Goal: Information Seeking & Learning: Learn about a topic

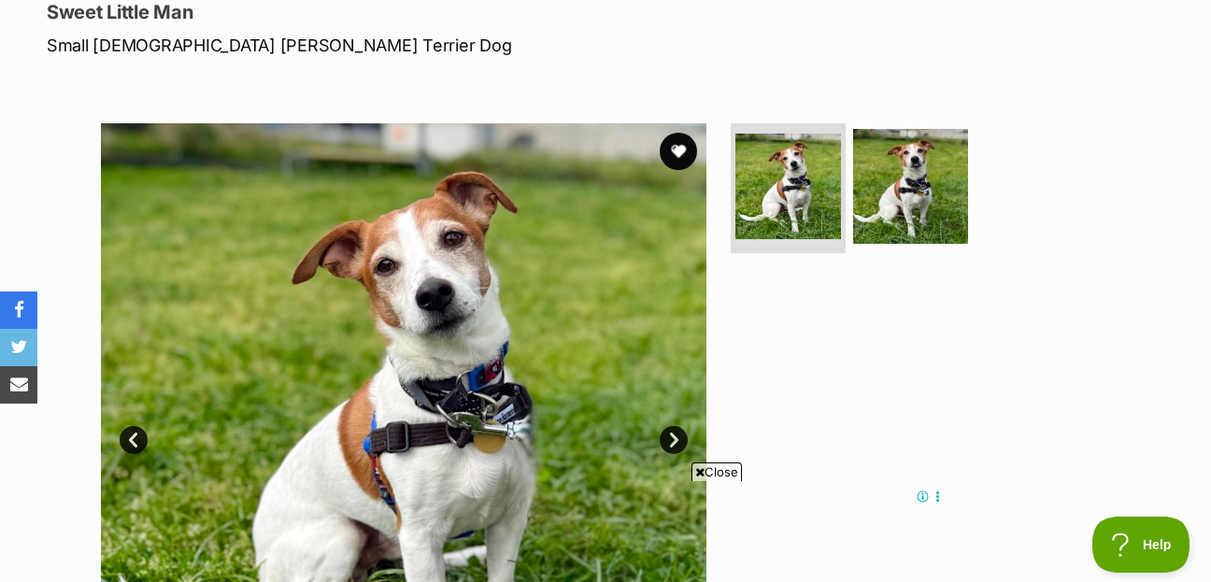
scroll to position [202, 0]
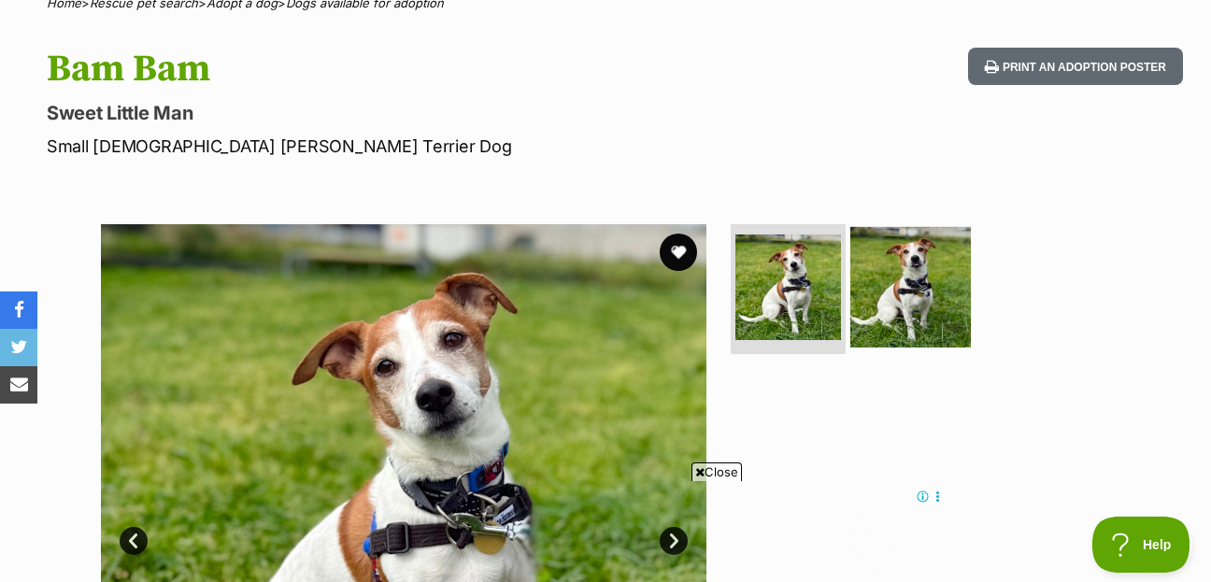
click at [916, 249] on img at bounding box center [910, 286] width 121 height 121
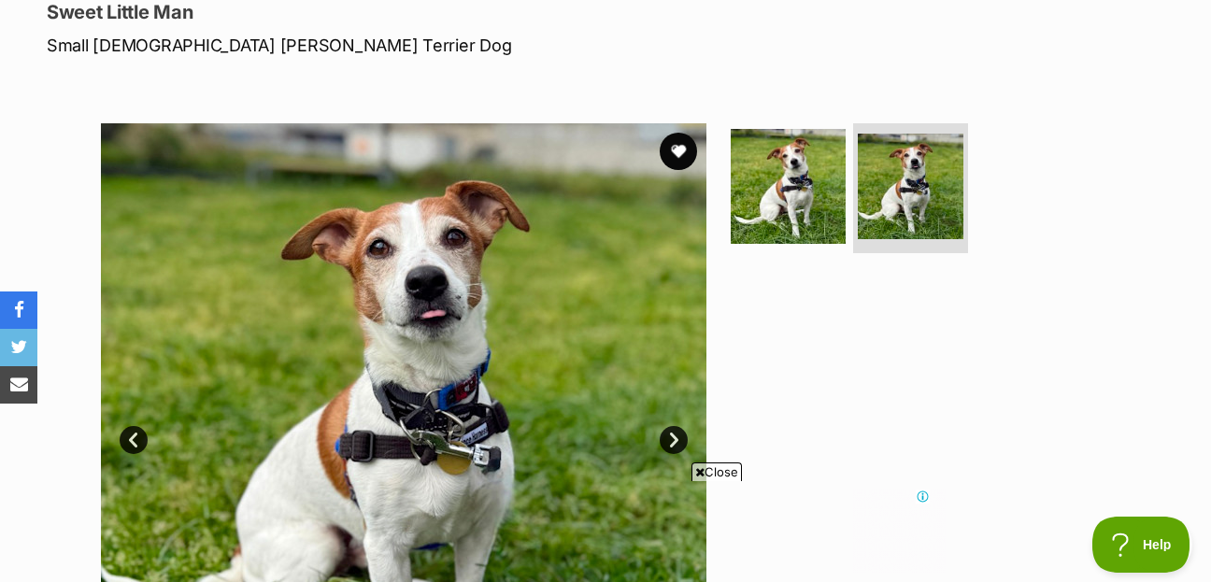
scroll to position [0, 0]
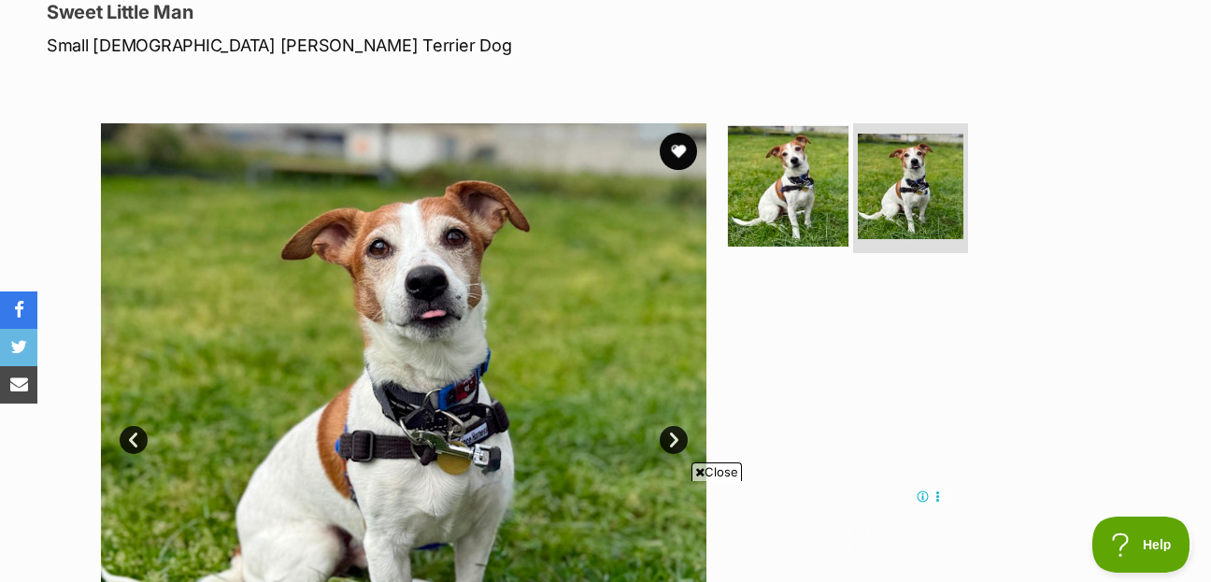
click at [798, 172] on img at bounding box center [788, 185] width 121 height 121
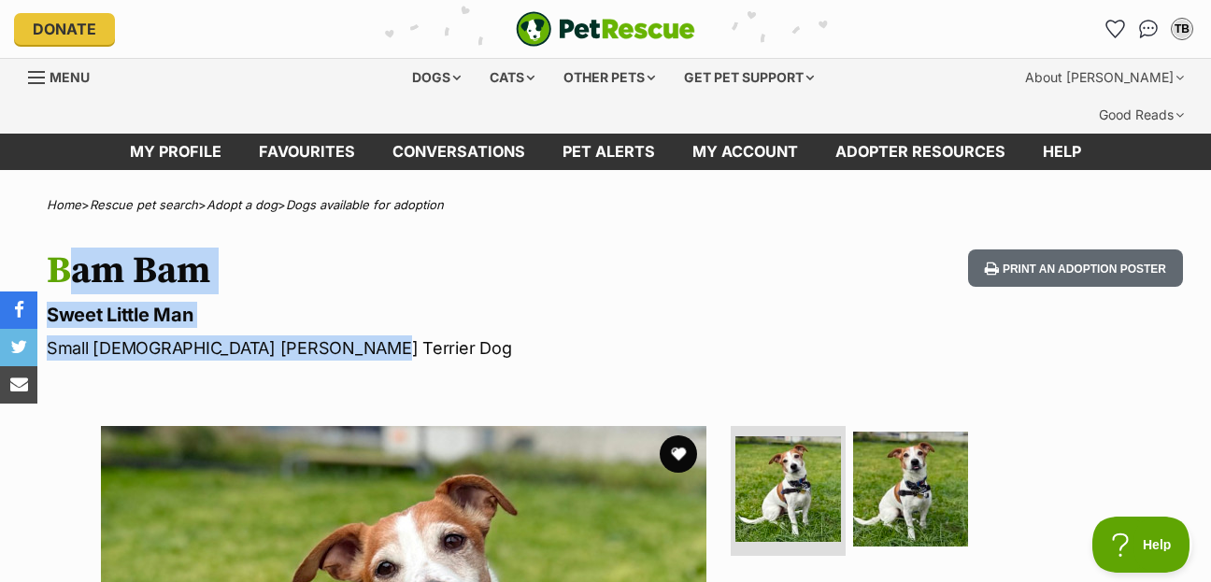
drag, startPoint x: 50, startPoint y: 233, endPoint x: 378, endPoint y: 331, distance: 343.2
copy hgroup "Bam Bam Sweet Little Man Small Male Jack Russell Terrier Dog"
click at [442, 249] on h1 "Bam Bam" at bounding box center [393, 270] width 693 height 43
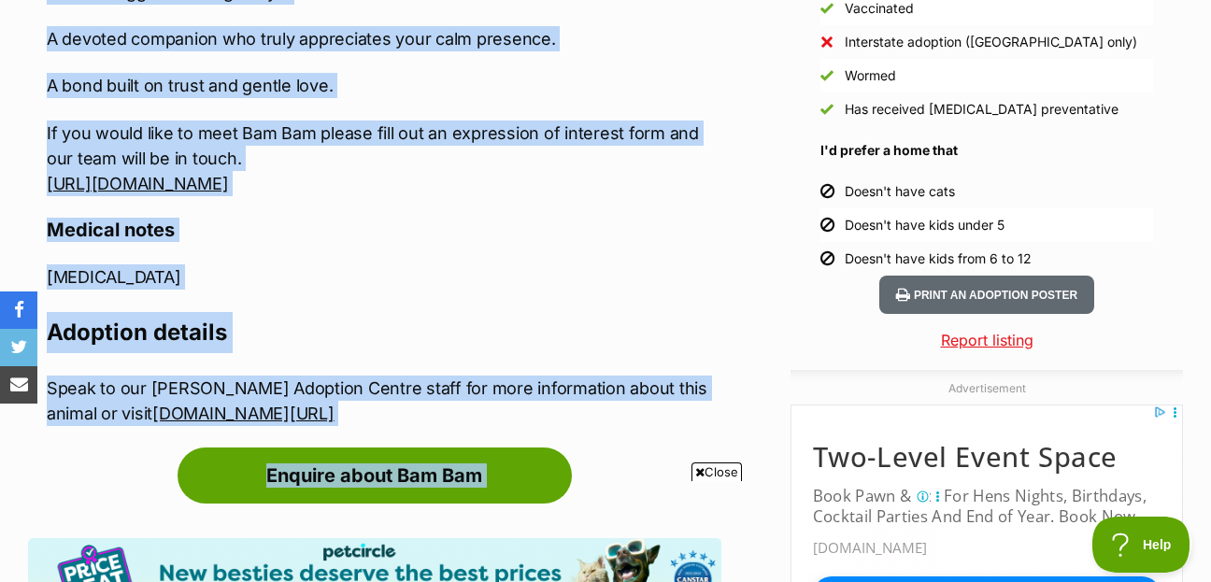
scroll to position [1833, 0]
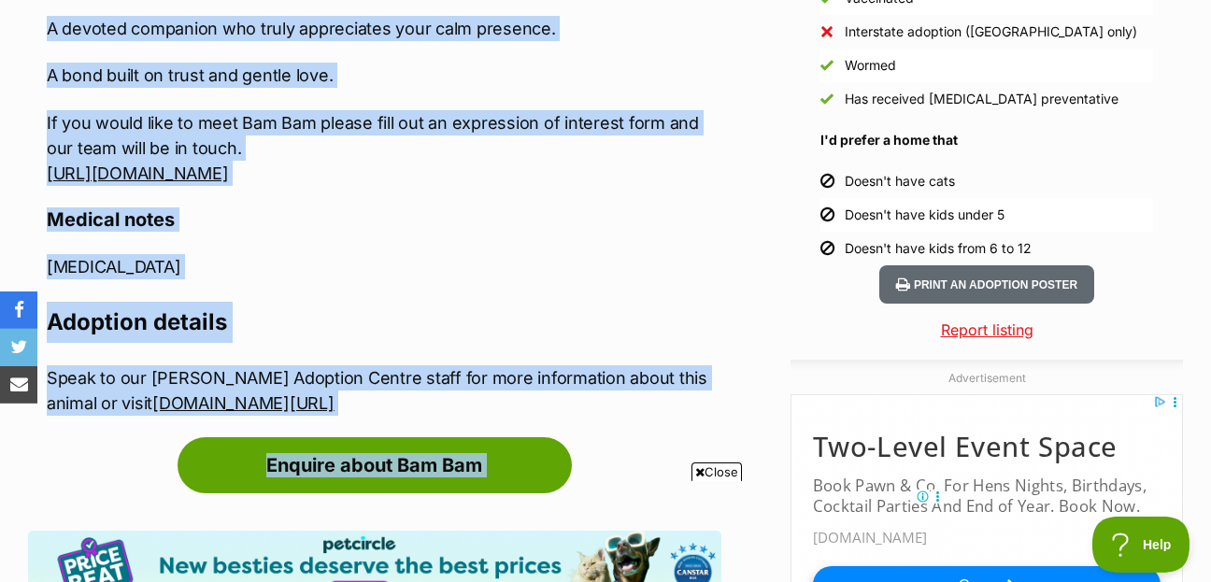
drag, startPoint x: 50, startPoint y: 65, endPoint x: 573, endPoint y: 379, distance: 610.1
click at [573, 379] on article "Advertisement Adoption information I've been adopted! This pet is no longer ava…" at bounding box center [374, 143] width 693 height 1815
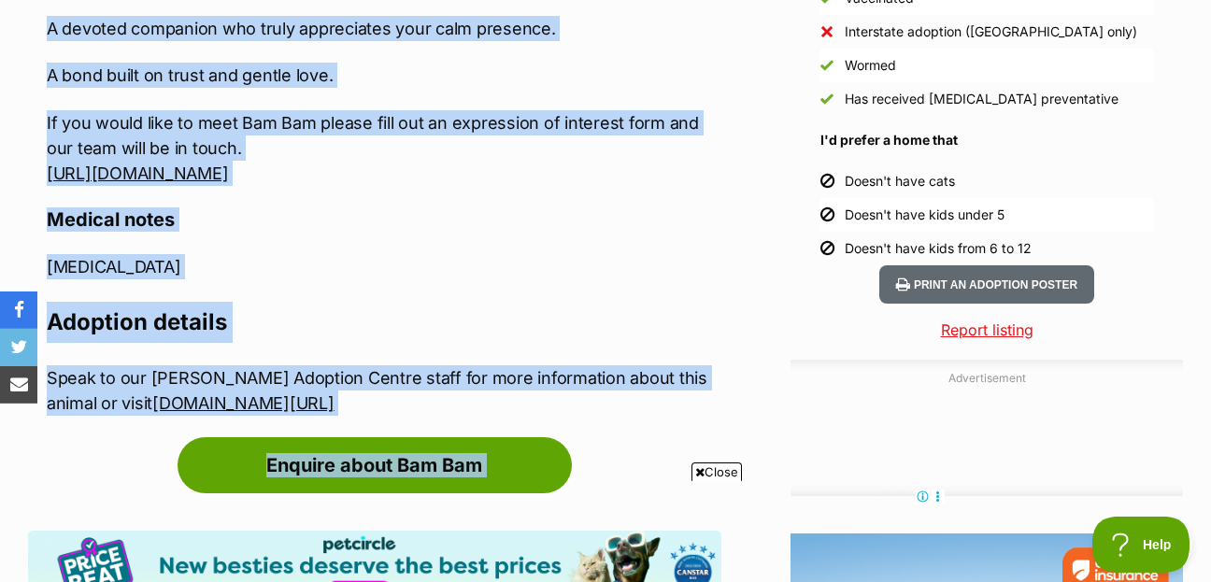
copy div "About Bam Bam Meet Bam Bam Breed: Jack Russell Terrier Personality: Sweet, sens…"
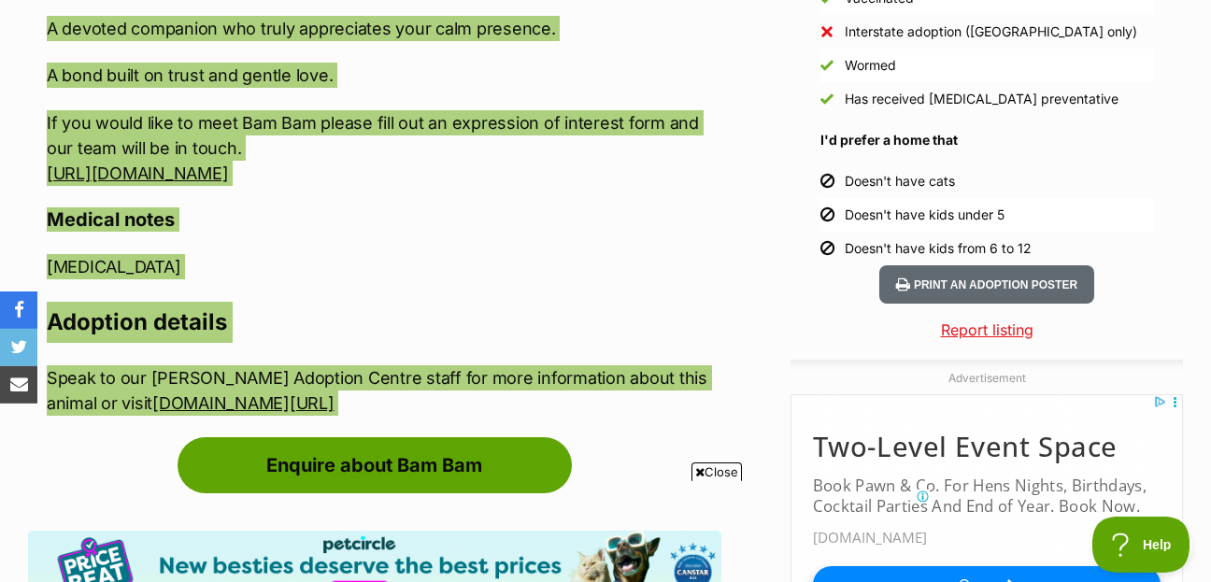
scroll to position [0, 0]
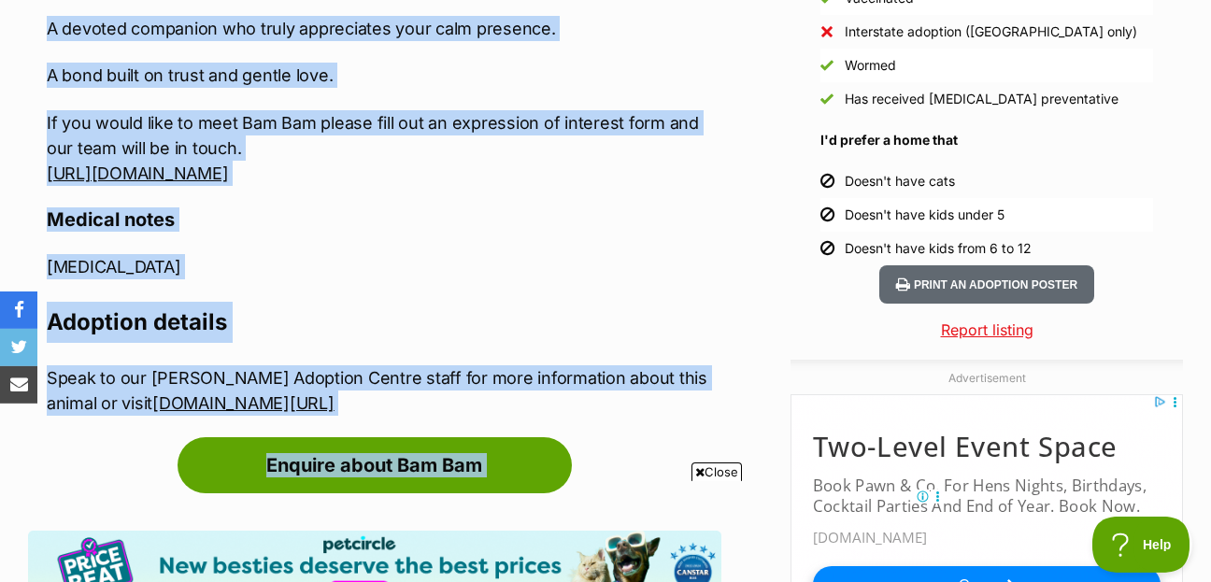
click at [375, 254] on p "Sensitive skin" at bounding box center [384, 266] width 675 height 25
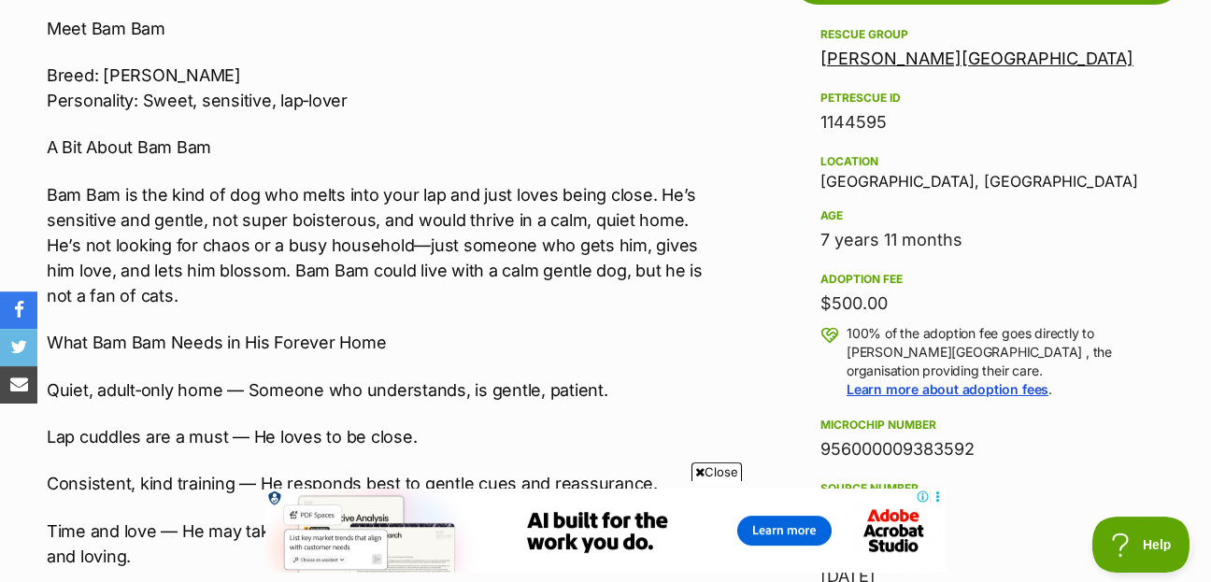
scroll to position [1058, 0]
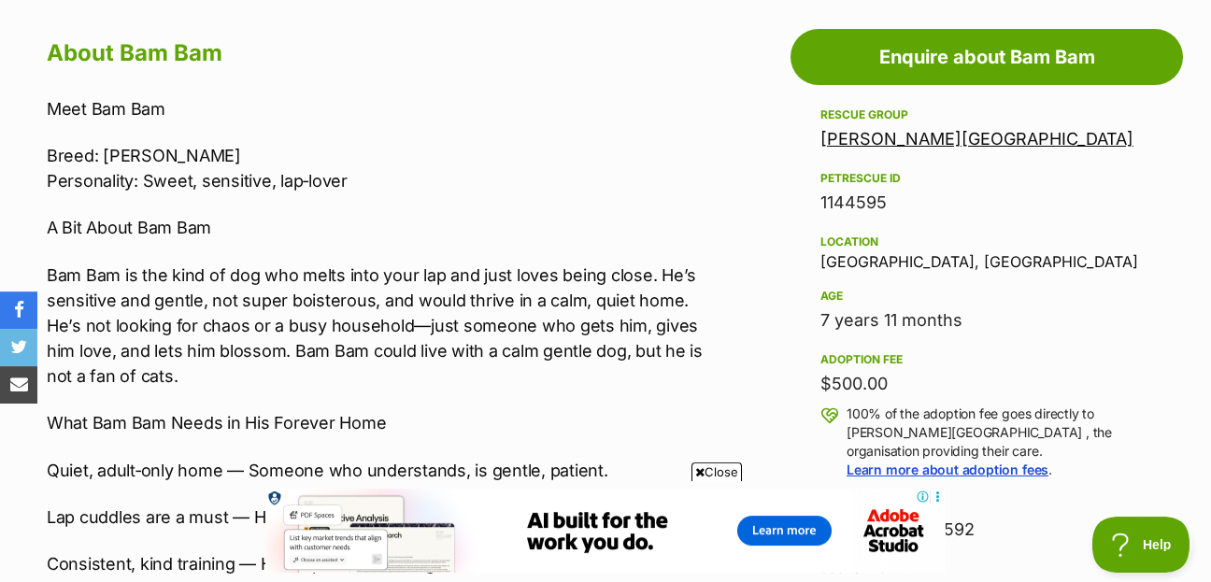
drag, startPoint x: 1051, startPoint y: 412, endPoint x: 813, endPoint y: 78, distance: 409.9
copy aside "Rescue group Lort Smith Animal Hospital PetRescue ID 1144595 Location Campbellf…"
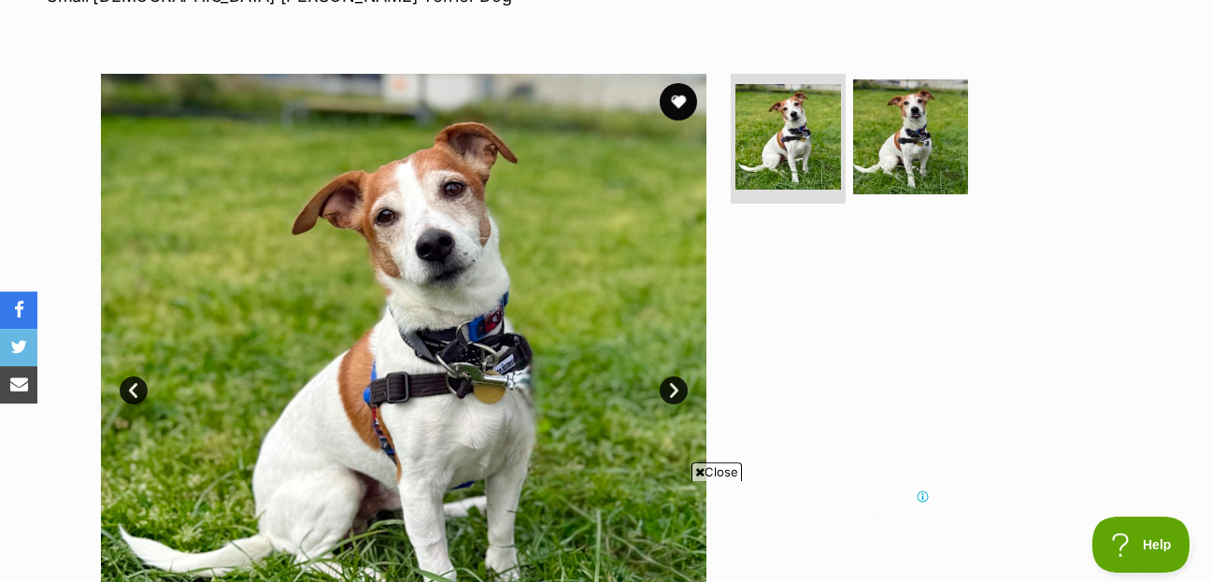
scroll to position [0, 0]
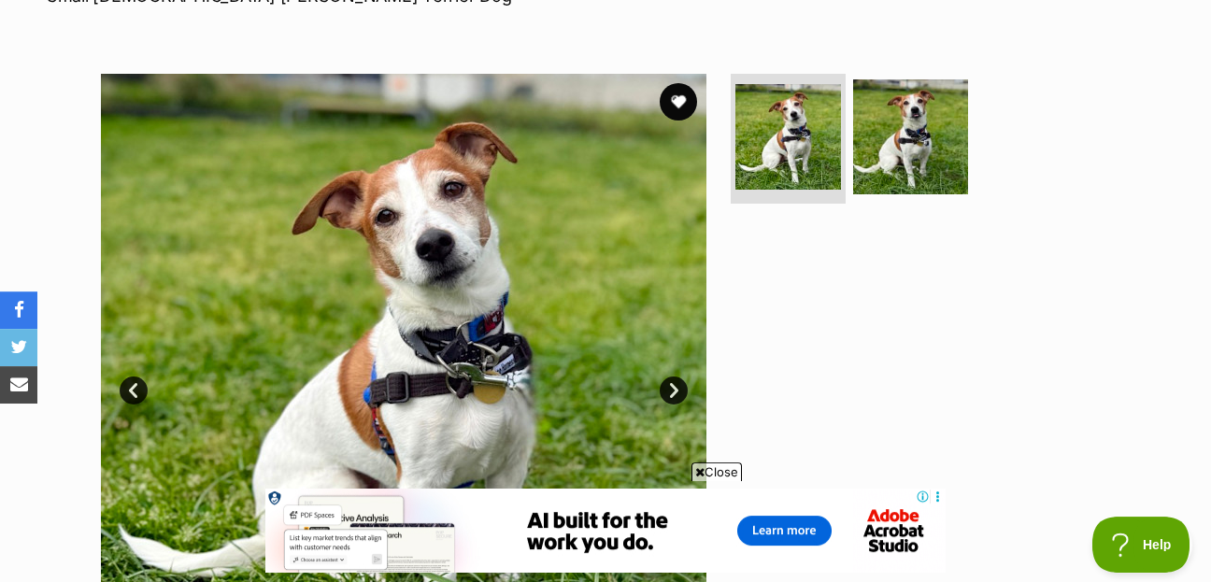
click at [375, 243] on img at bounding box center [403, 376] width 605 height 605
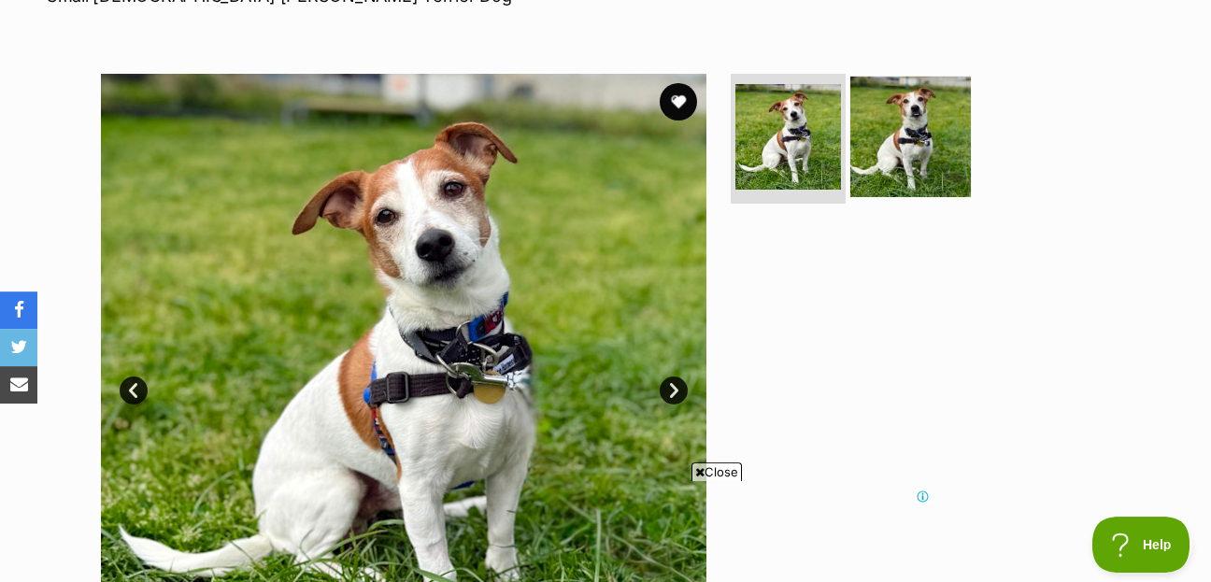
click at [924, 97] on img at bounding box center [910, 136] width 121 height 121
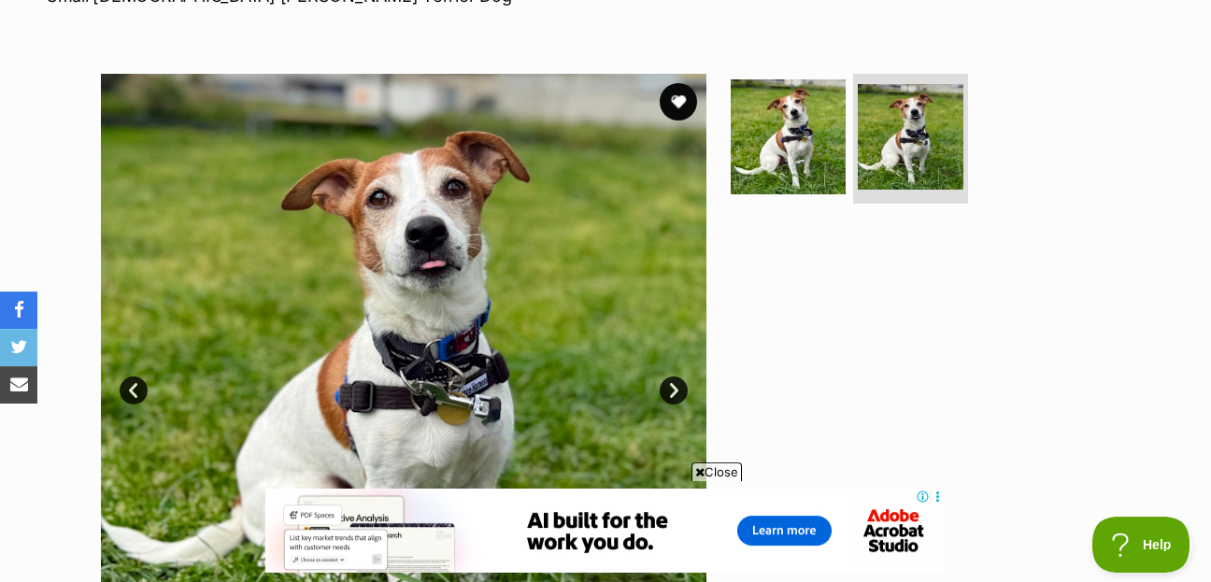
click at [59, 123] on div "Available 2 of 2 images 2 of 2 images Next Prev 1 2" at bounding box center [605, 362] width 1211 height 633
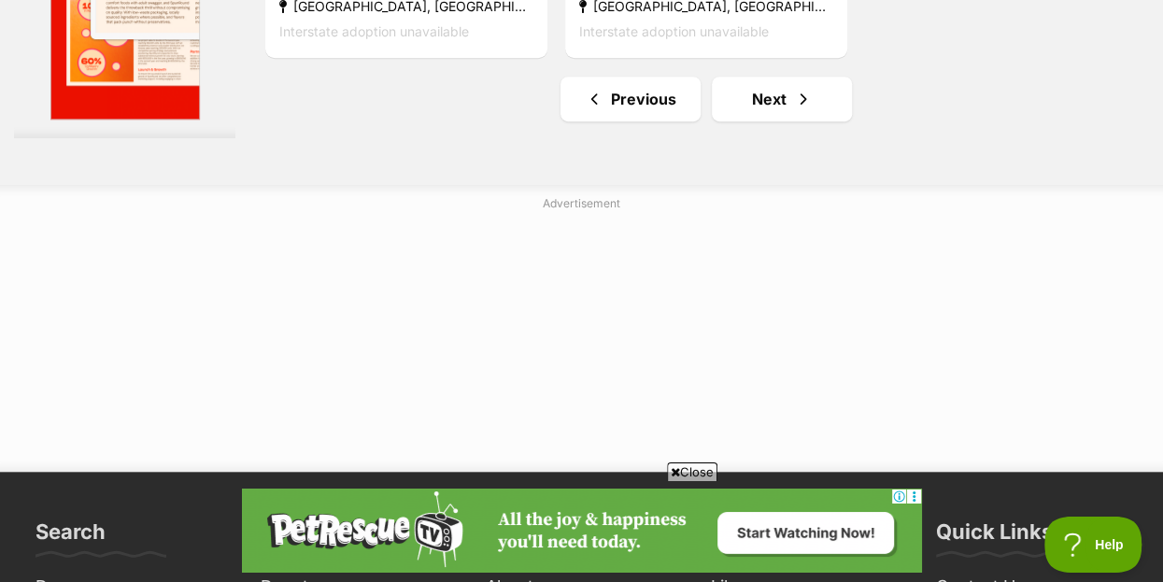
scroll to position [4540, 0]
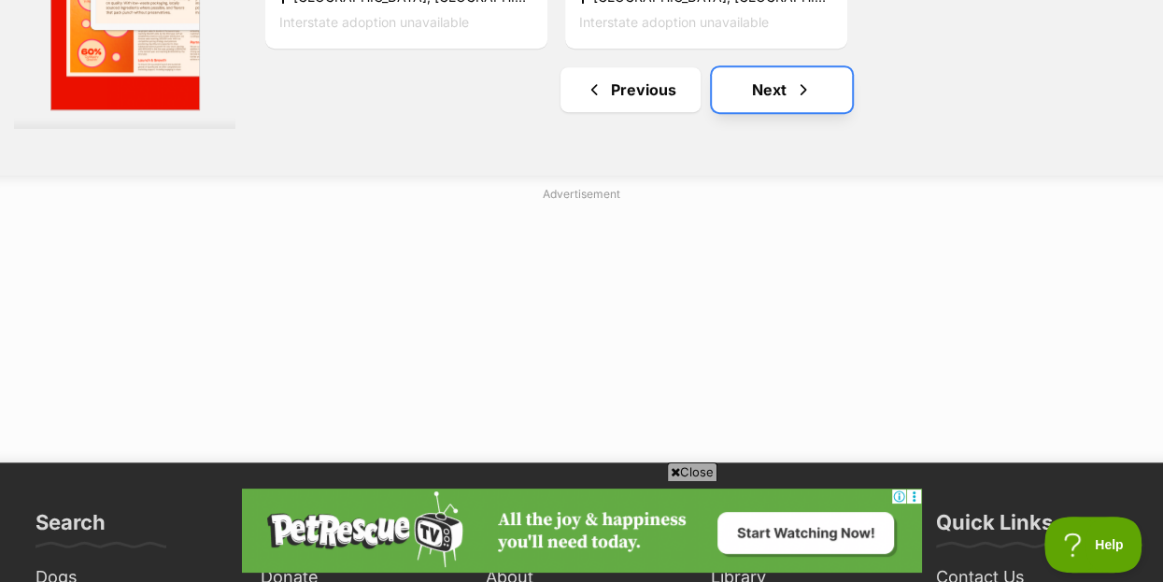
click at [787, 67] on link "Next" at bounding box center [782, 89] width 140 height 45
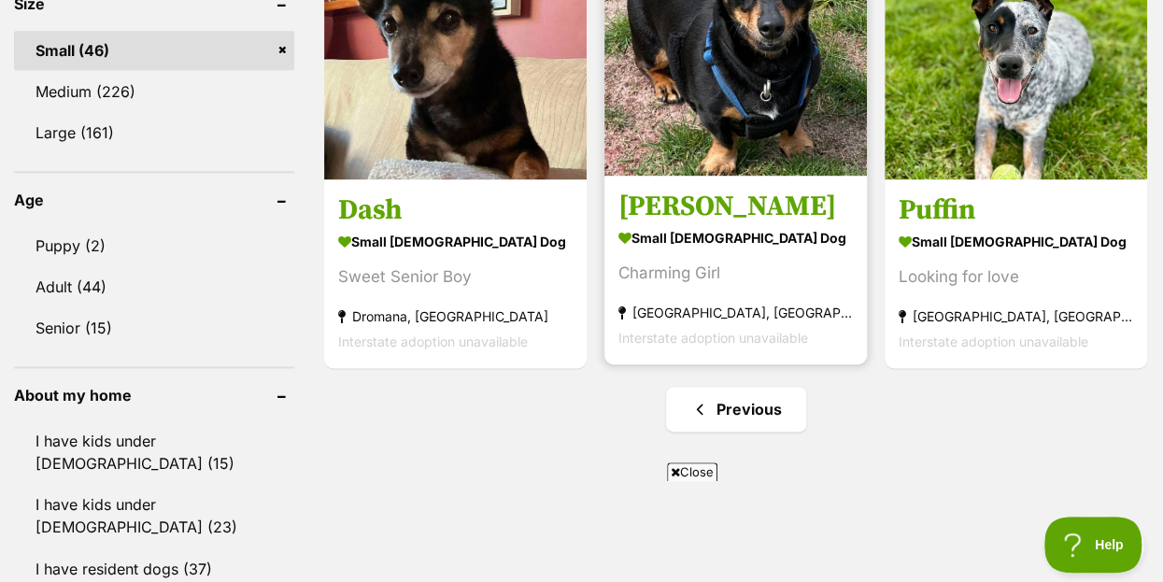
scroll to position [1413, 0]
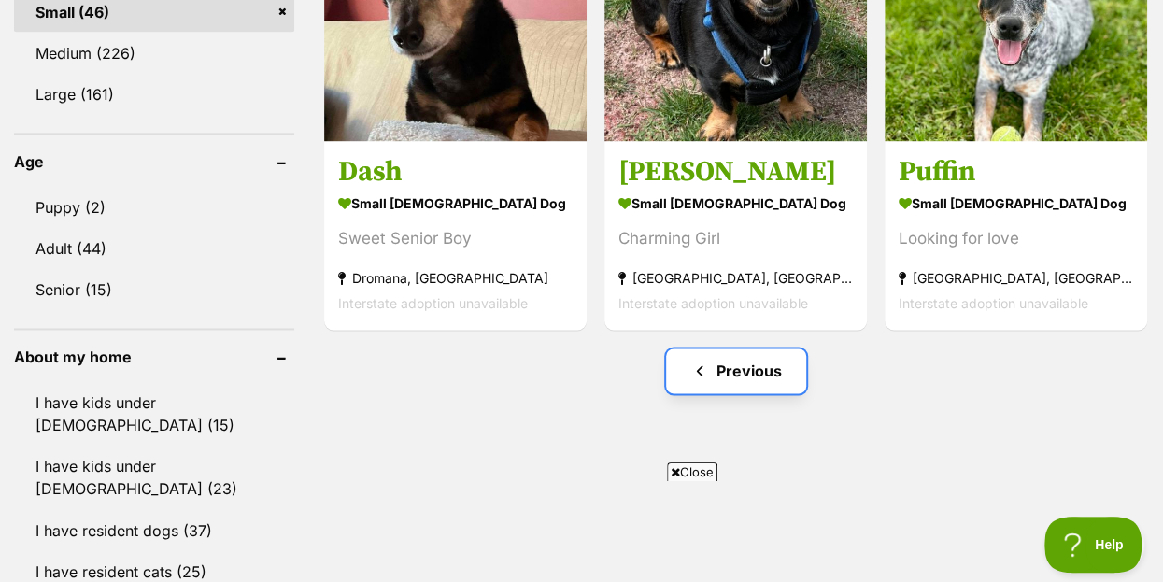
click at [735, 348] on link "Previous" at bounding box center [736, 370] width 140 height 45
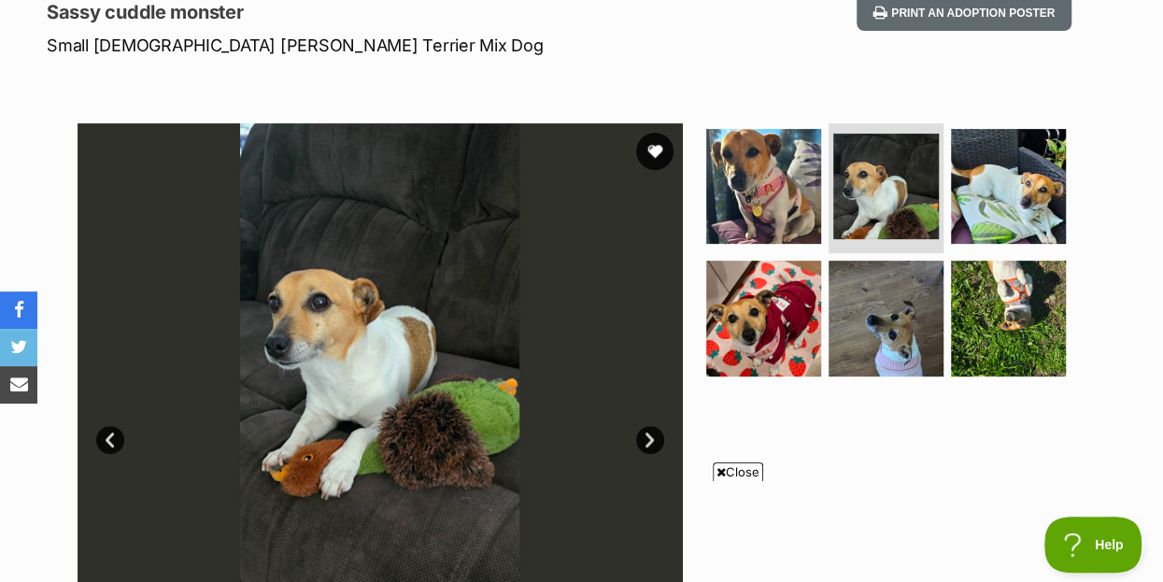
click at [646, 426] on link "Next" at bounding box center [650, 440] width 28 height 28
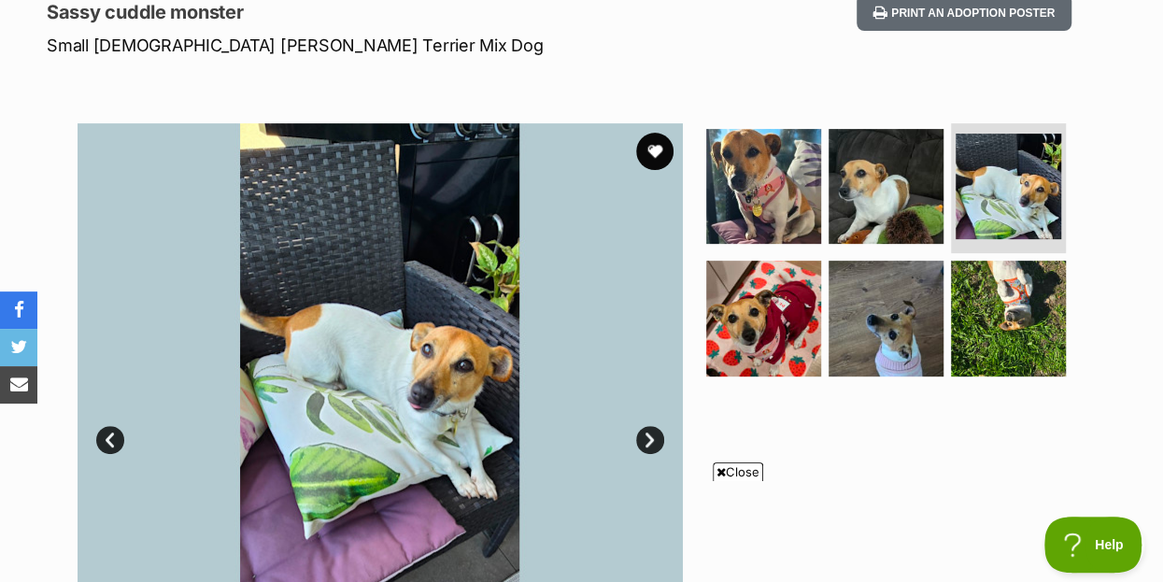
click at [646, 426] on link "Next" at bounding box center [650, 440] width 28 height 28
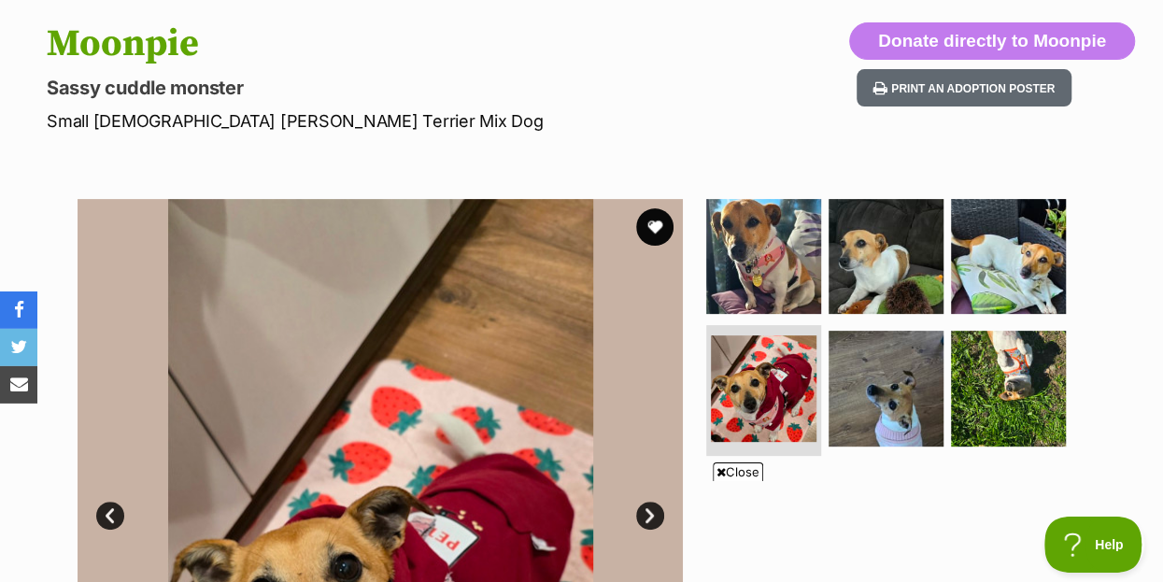
scroll to position [202, 0]
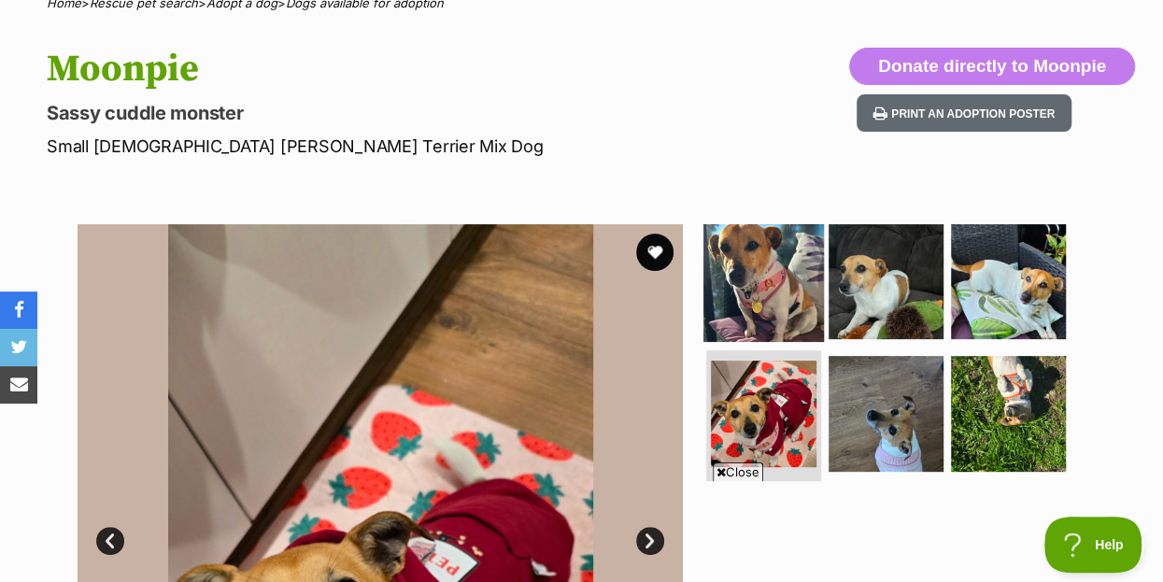
click at [753, 247] on img at bounding box center [763, 280] width 121 height 121
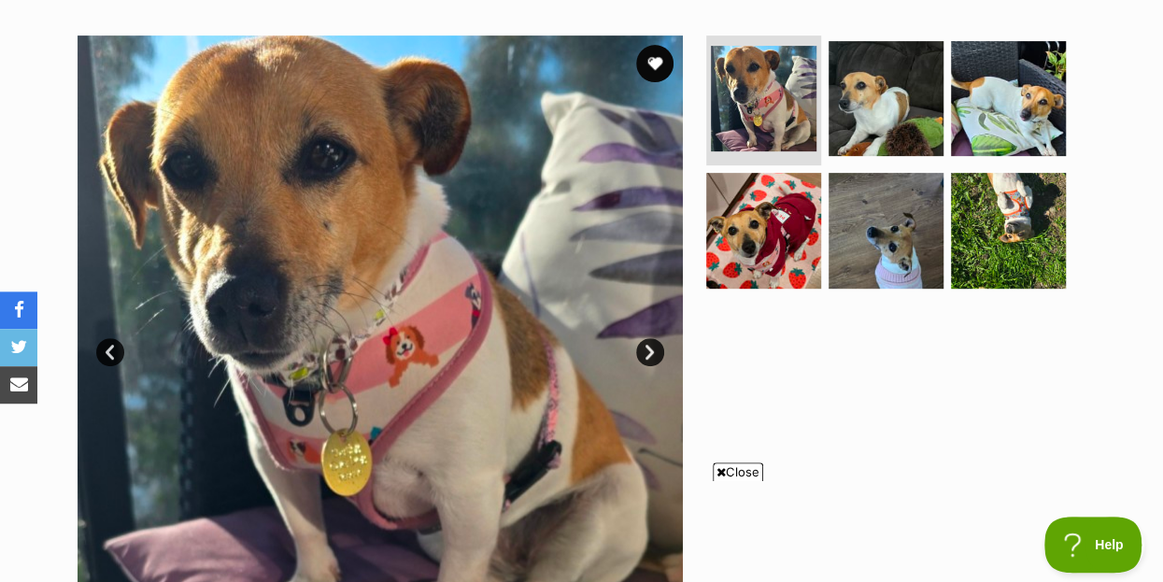
scroll to position [404, 0]
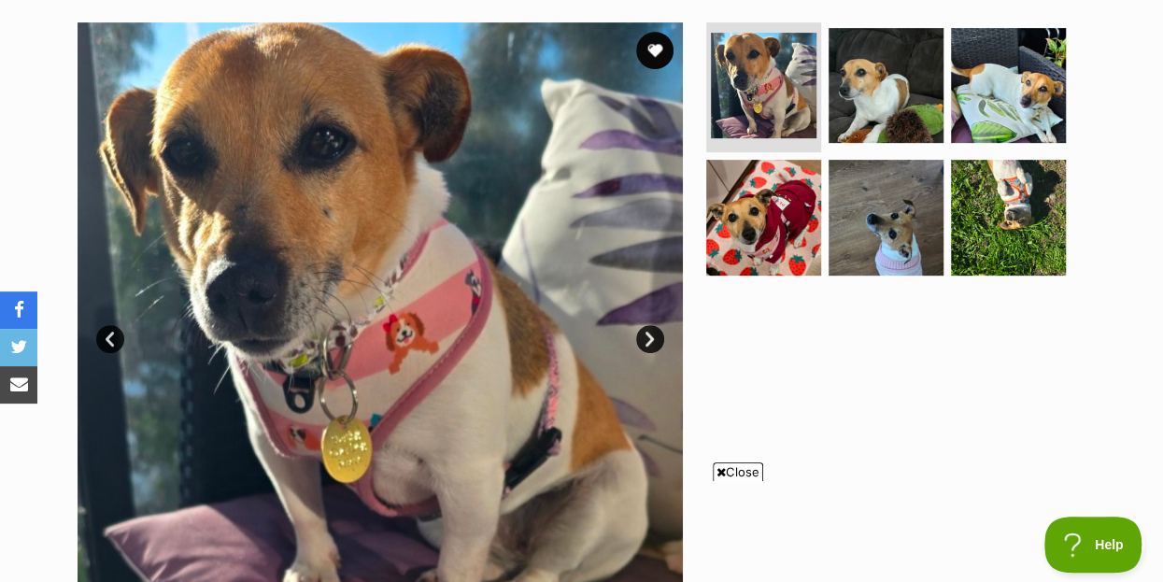
click at [646, 325] on link "Next" at bounding box center [650, 339] width 28 height 28
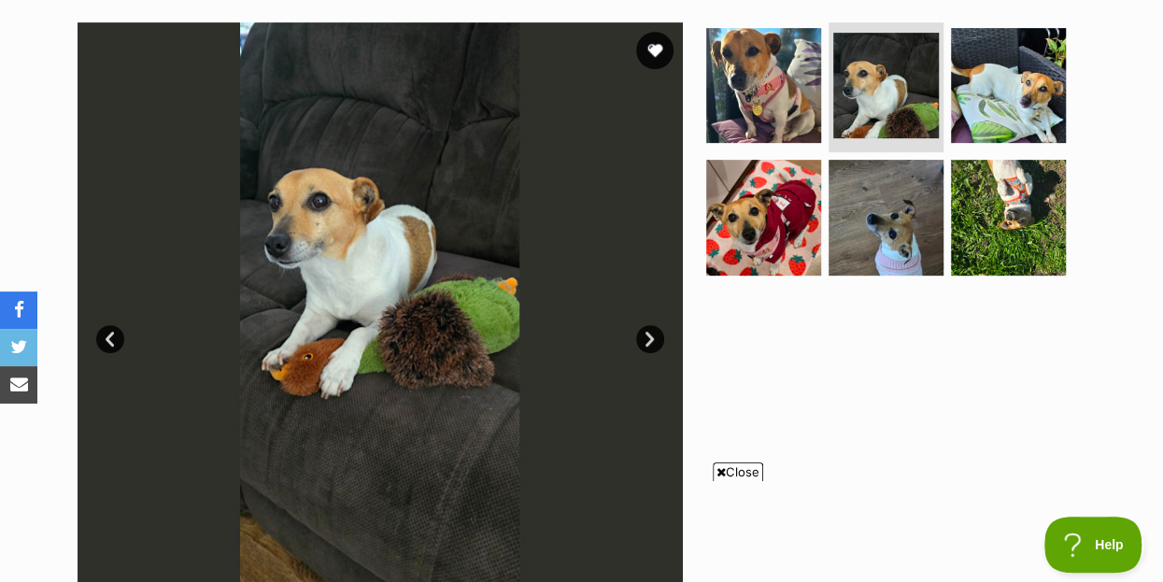
click at [646, 325] on link "Next" at bounding box center [650, 339] width 28 height 28
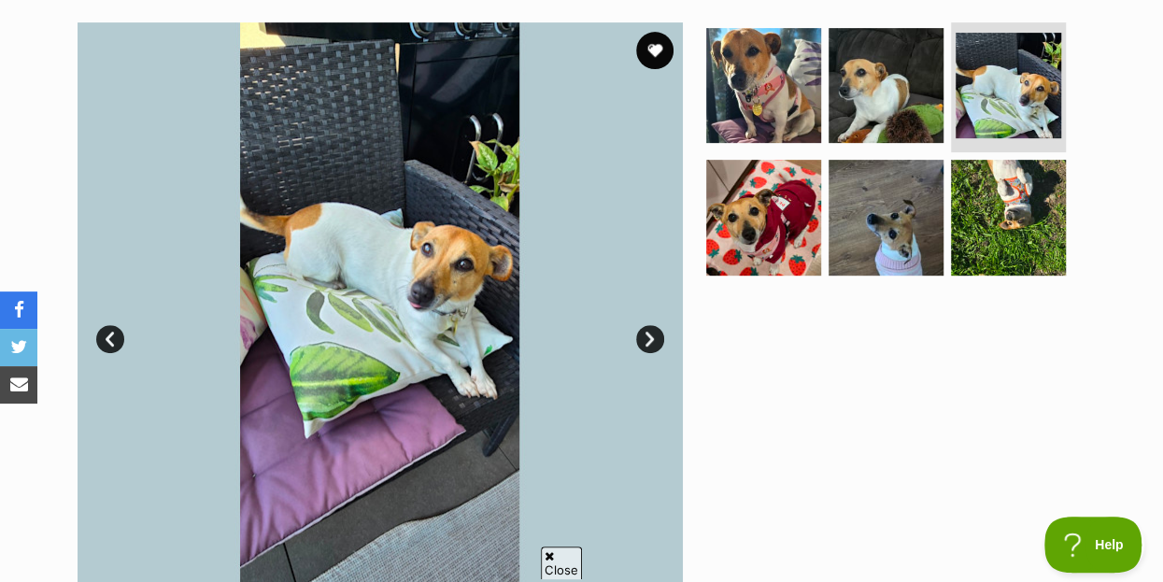
click at [646, 325] on link "Next" at bounding box center [650, 339] width 28 height 28
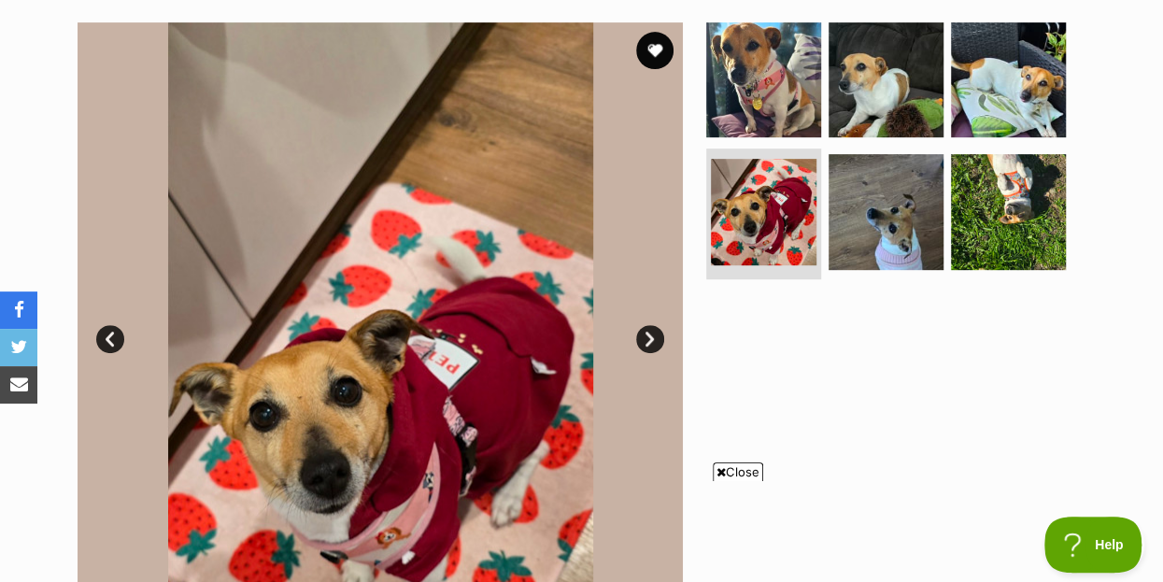
click at [646, 325] on link "Next" at bounding box center [650, 339] width 28 height 28
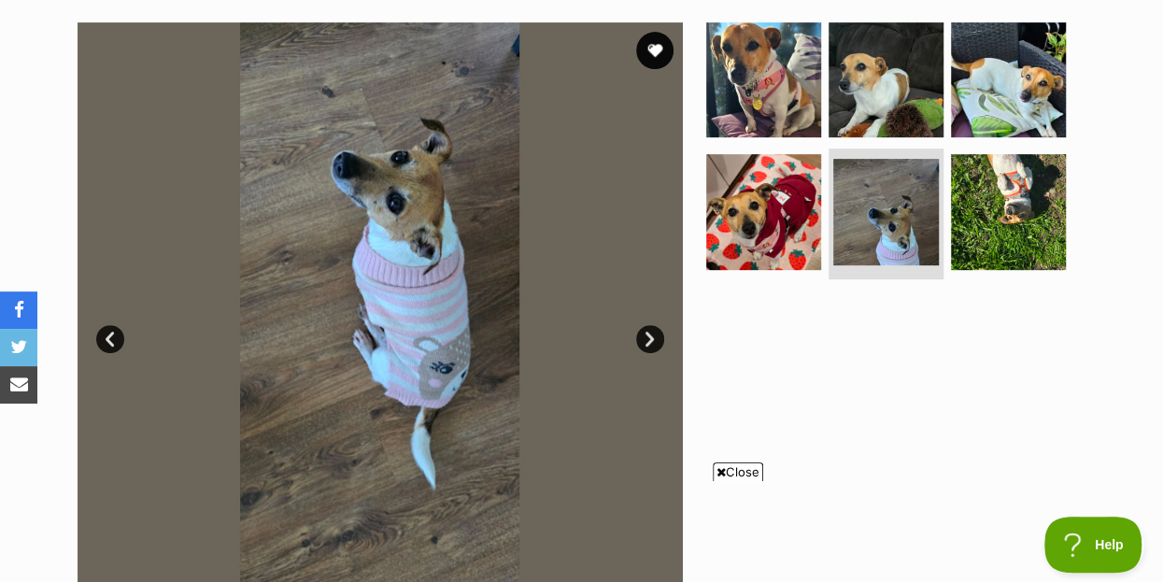
click at [646, 325] on link "Next" at bounding box center [650, 339] width 28 height 28
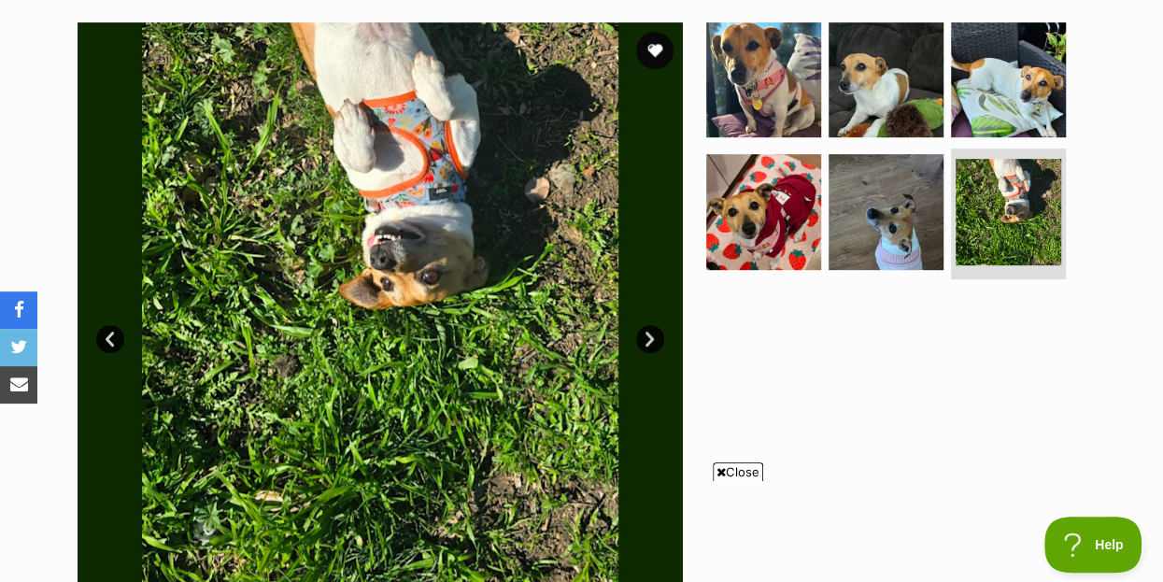
click at [646, 325] on link "Next" at bounding box center [650, 339] width 28 height 28
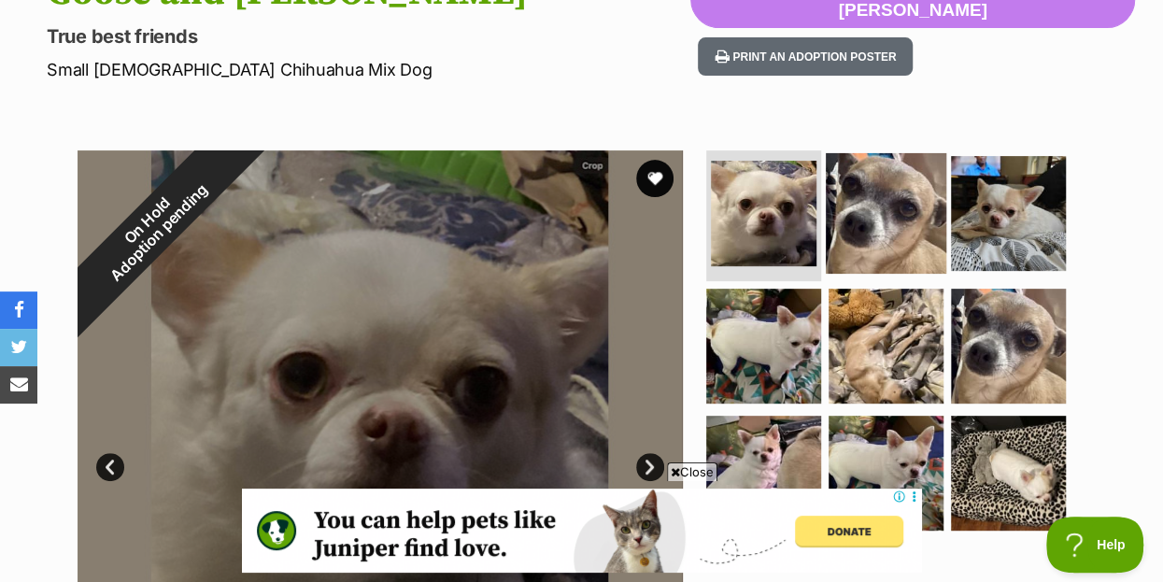
click at [896, 164] on img at bounding box center [886, 213] width 121 height 121
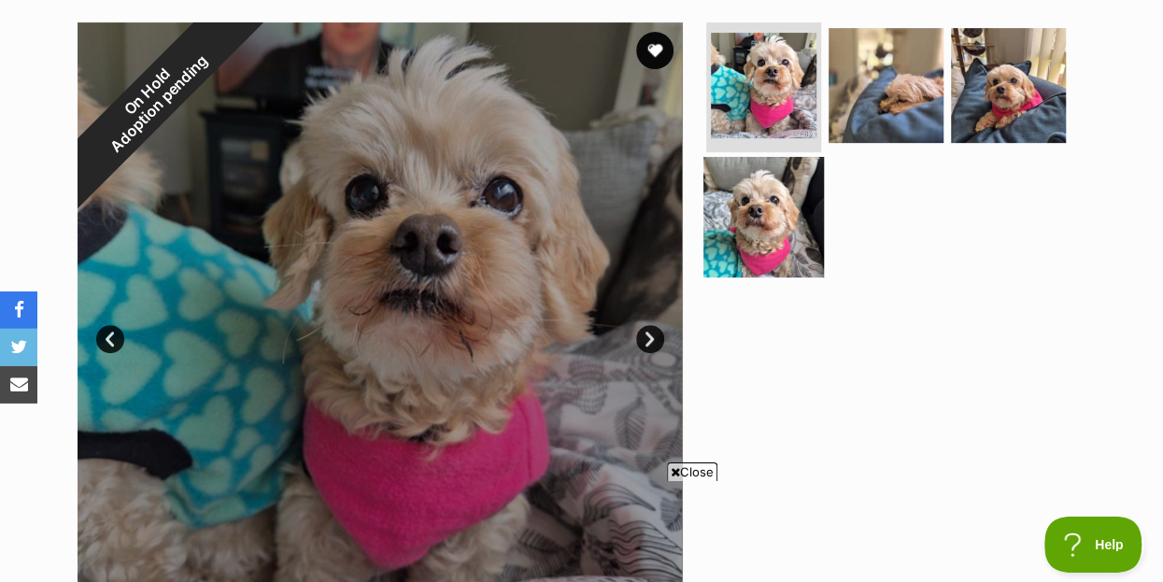
click at [748, 188] on img at bounding box center [763, 217] width 121 height 121
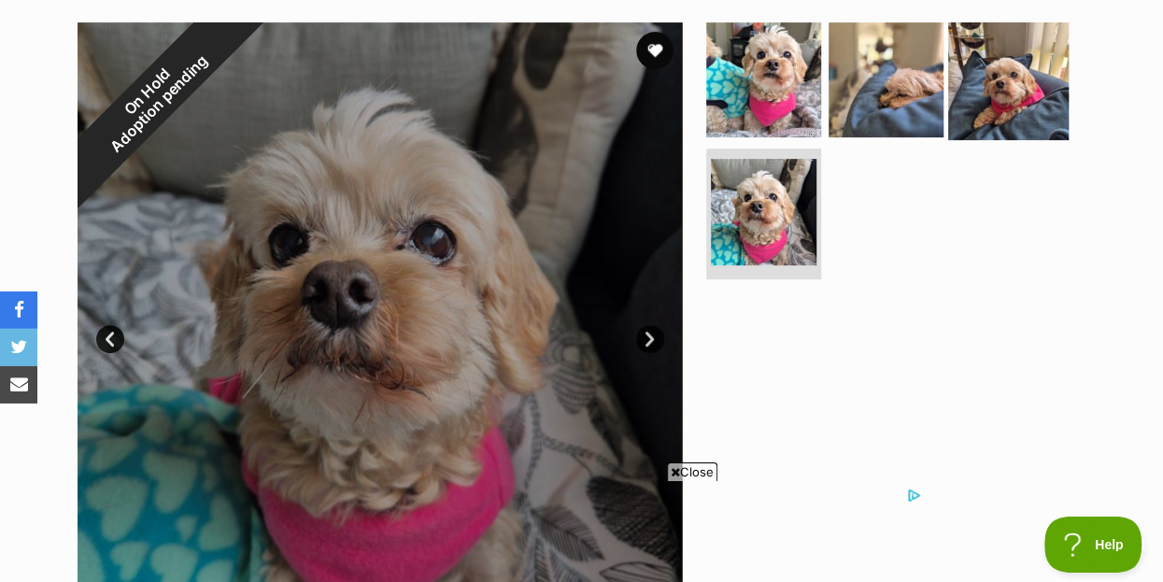
click at [1010, 56] on img at bounding box center [1008, 79] width 121 height 121
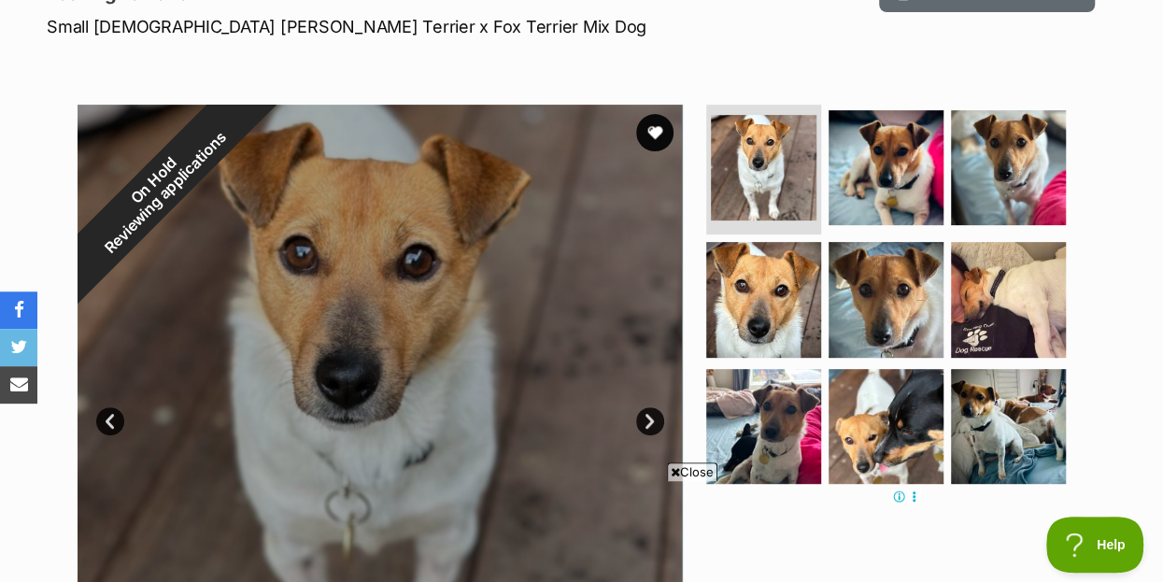
scroll to position [404, 0]
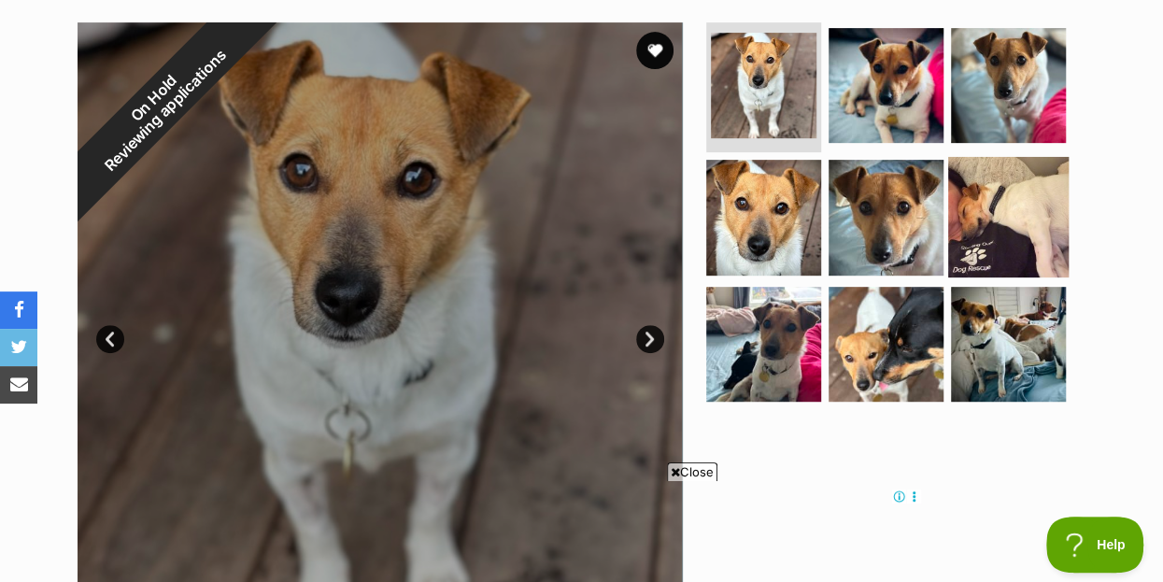
click at [996, 185] on img at bounding box center [1008, 217] width 121 height 121
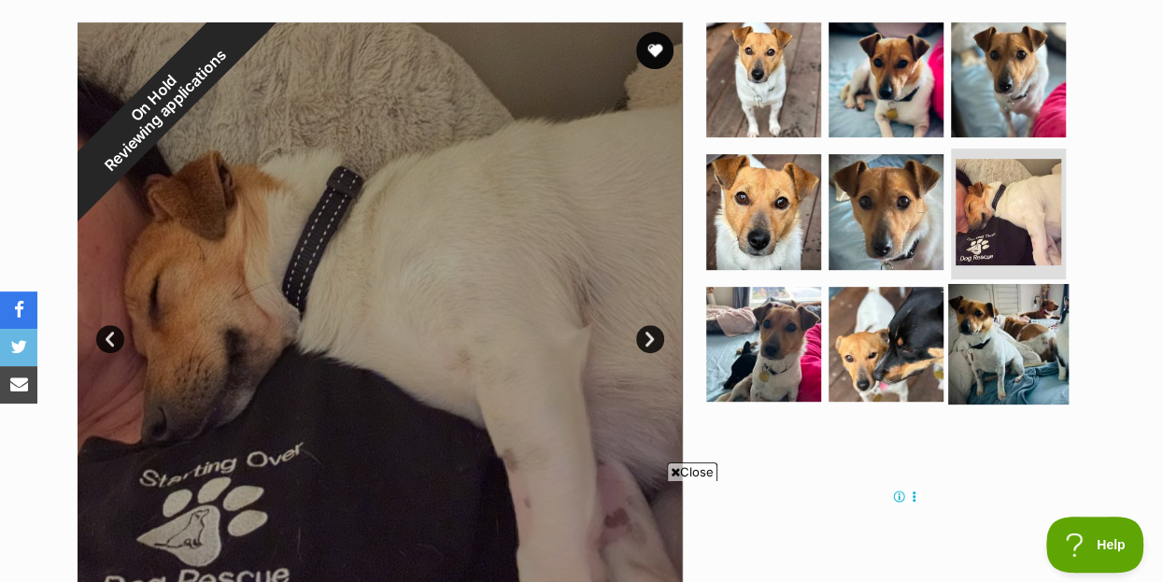
click at [1012, 316] on img at bounding box center [1008, 344] width 121 height 121
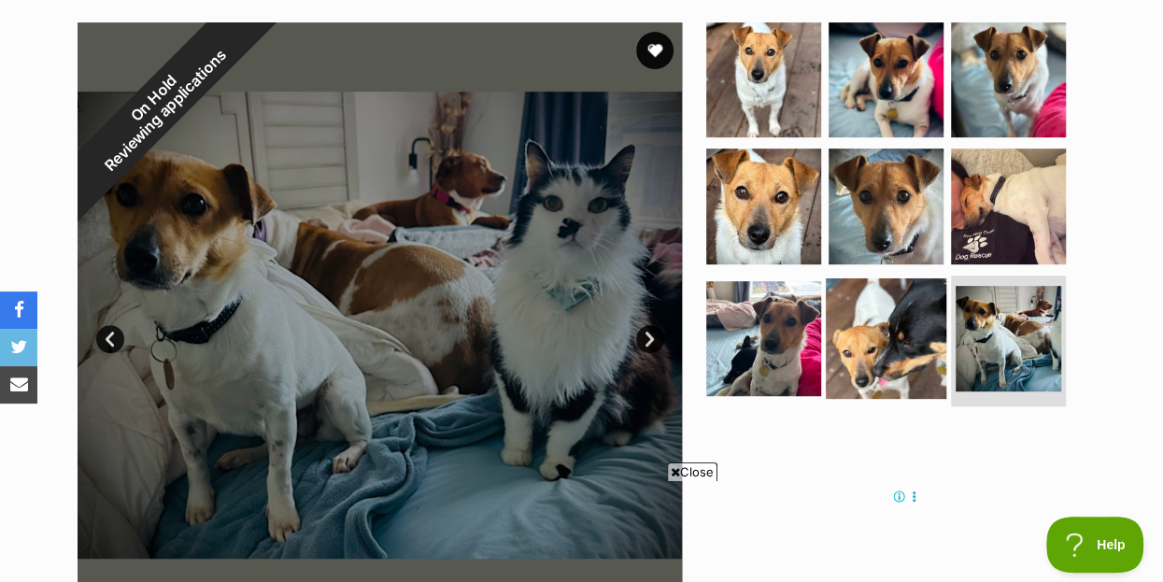
click at [897, 299] on img at bounding box center [886, 338] width 121 height 121
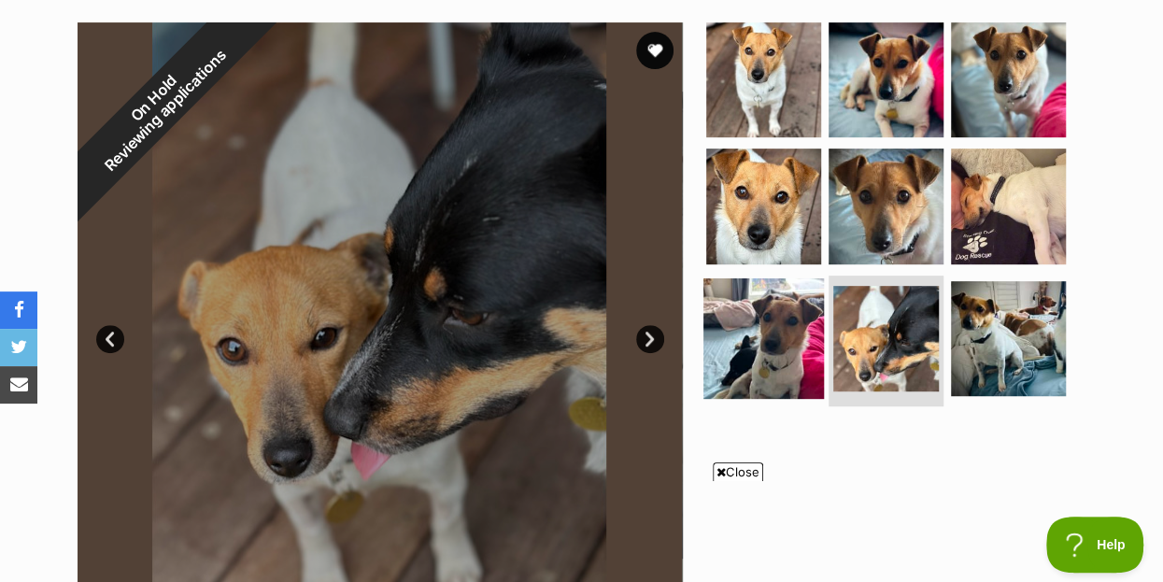
click at [773, 302] on img at bounding box center [763, 338] width 121 height 121
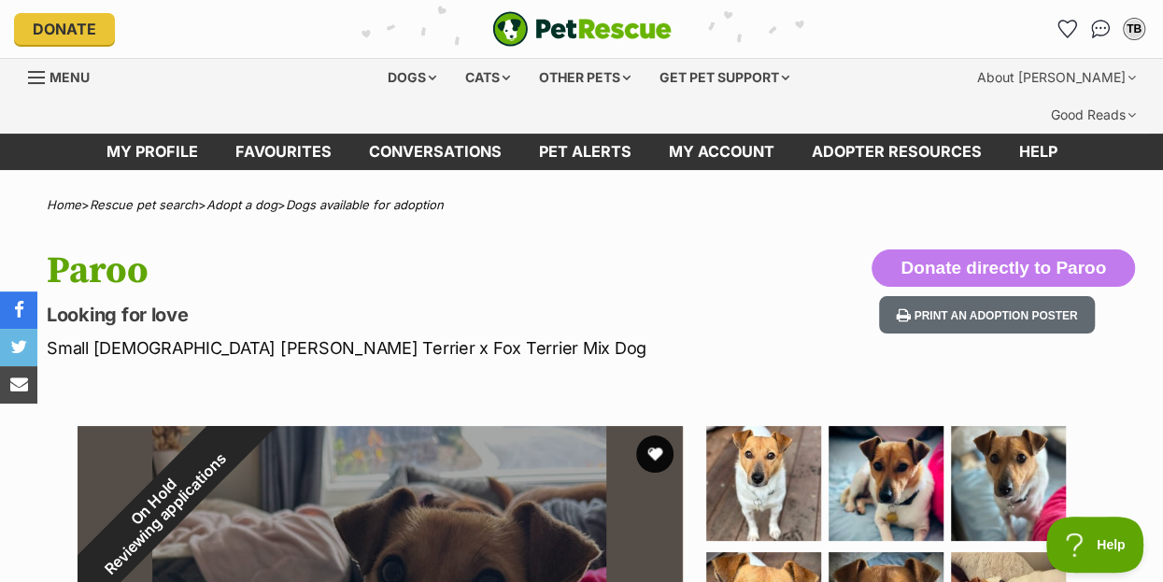
scroll to position [101, 0]
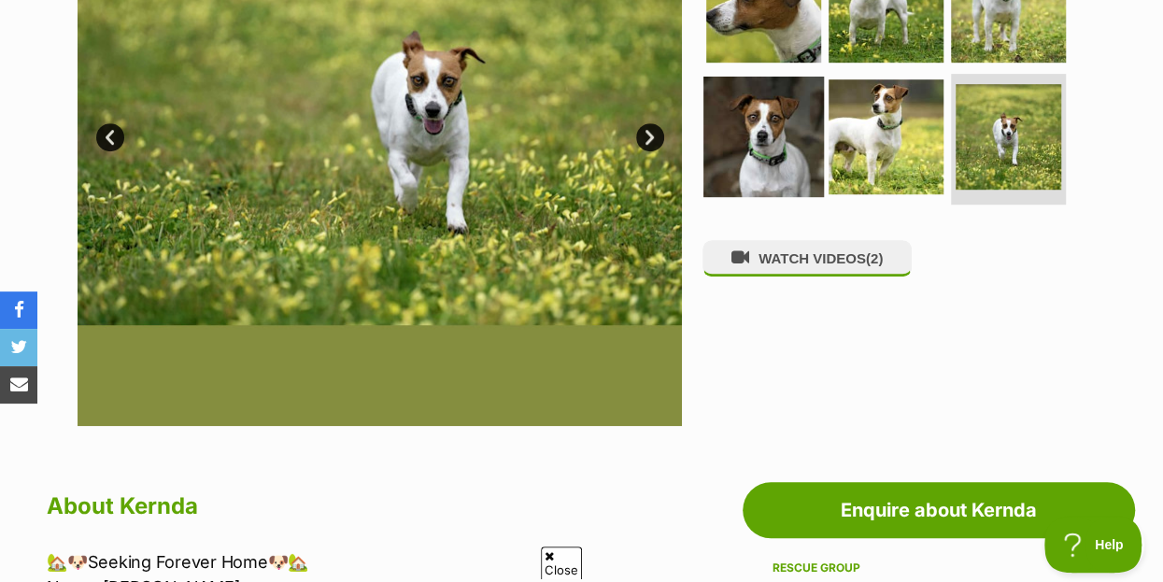
click at [776, 111] on img at bounding box center [763, 137] width 121 height 121
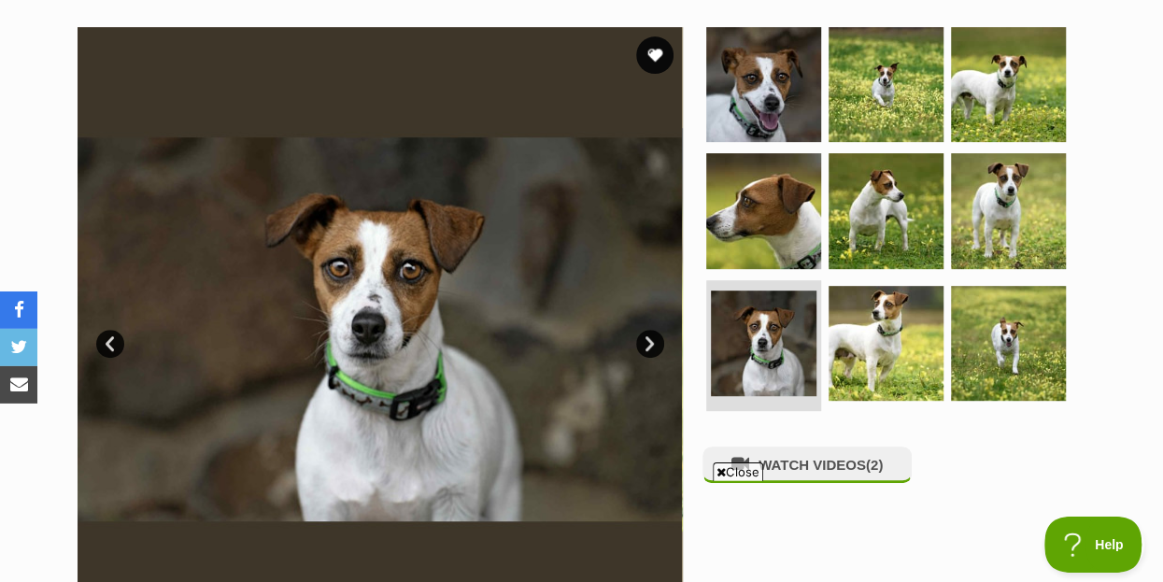
scroll to position [404, 0]
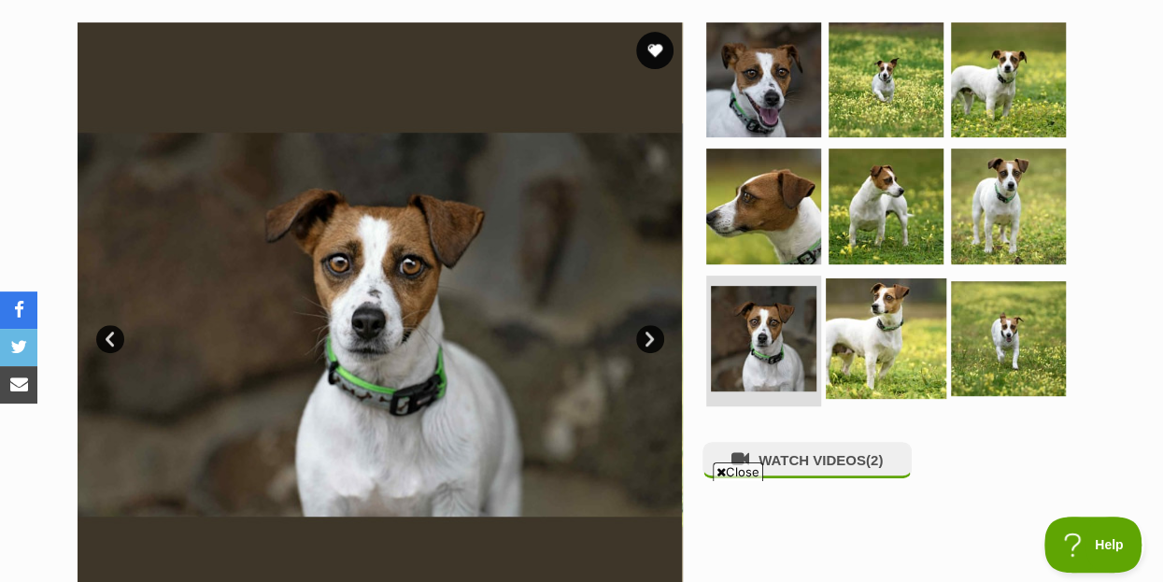
click at [895, 294] on img at bounding box center [886, 338] width 121 height 121
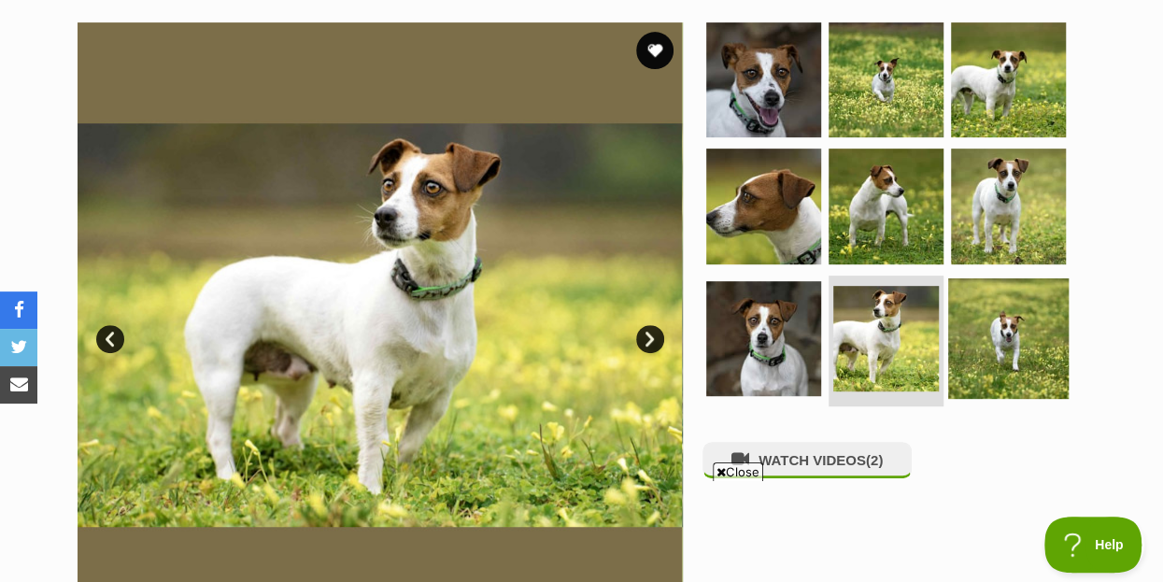
click at [1004, 296] on img at bounding box center [1008, 338] width 121 height 121
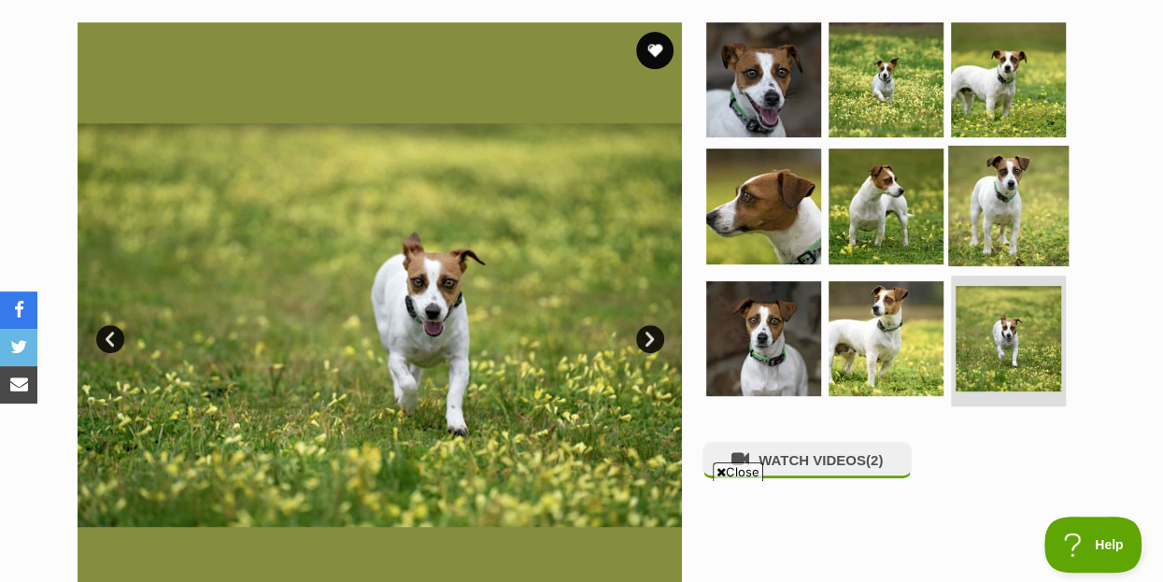
click at [1036, 172] on img at bounding box center [1008, 206] width 121 height 121
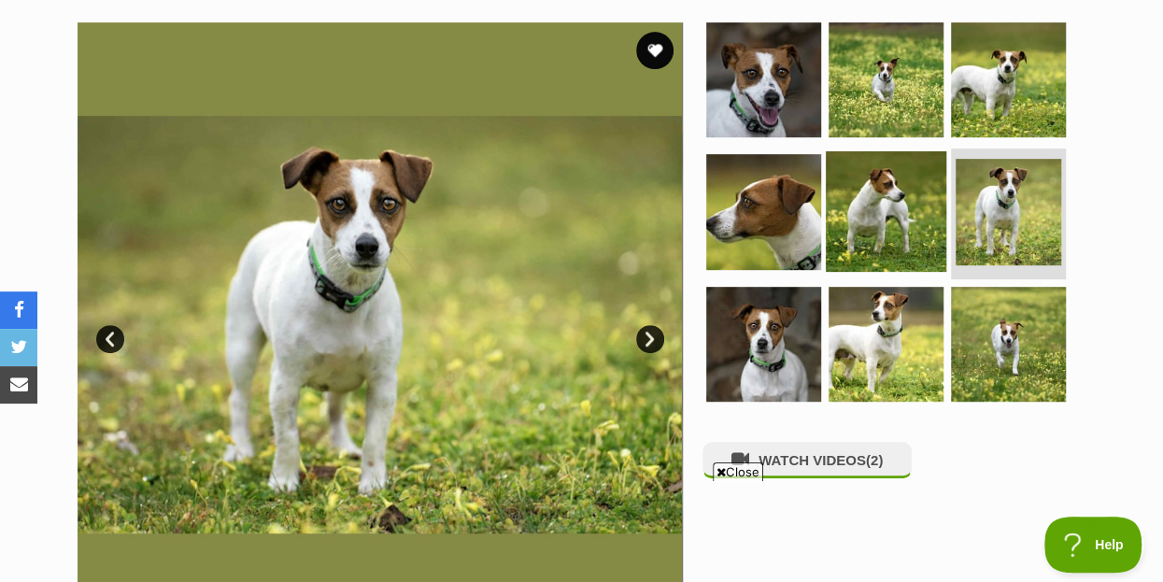
click at [895, 163] on img at bounding box center [886, 211] width 121 height 121
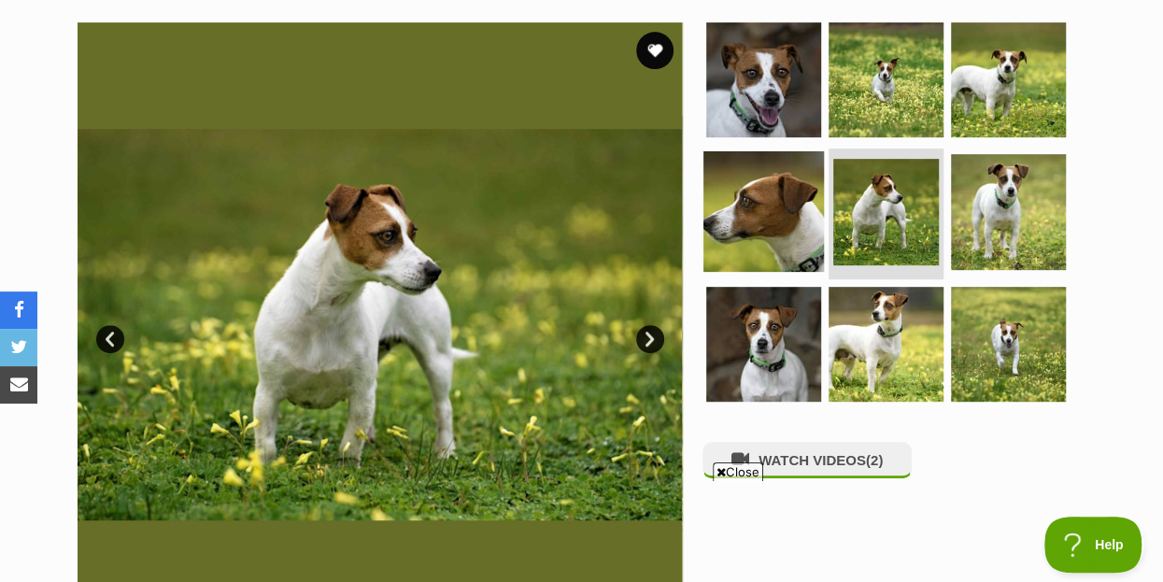
click at [757, 166] on img at bounding box center [763, 211] width 121 height 121
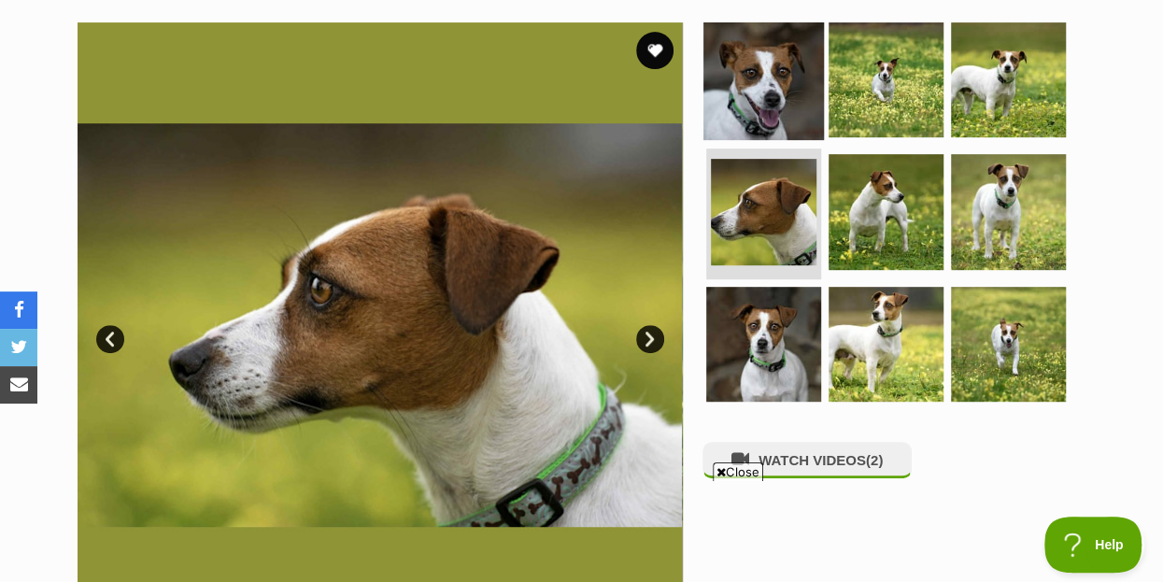
click at [777, 44] on img at bounding box center [763, 79] width 121 height 121
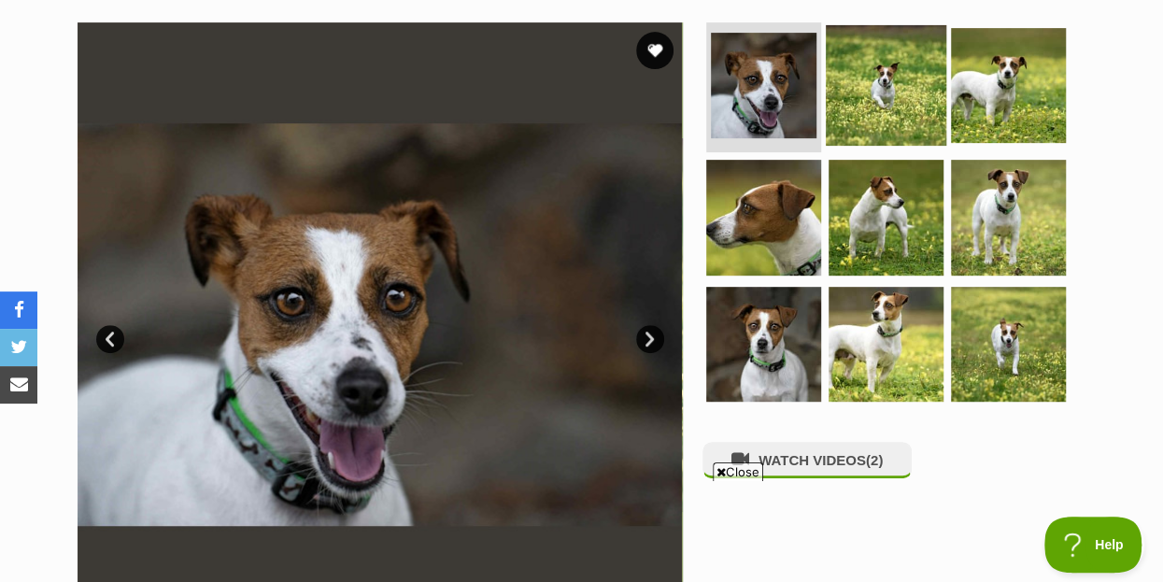
click at [896, 44] on img at bounding box center [886, 84] width 121 height 121
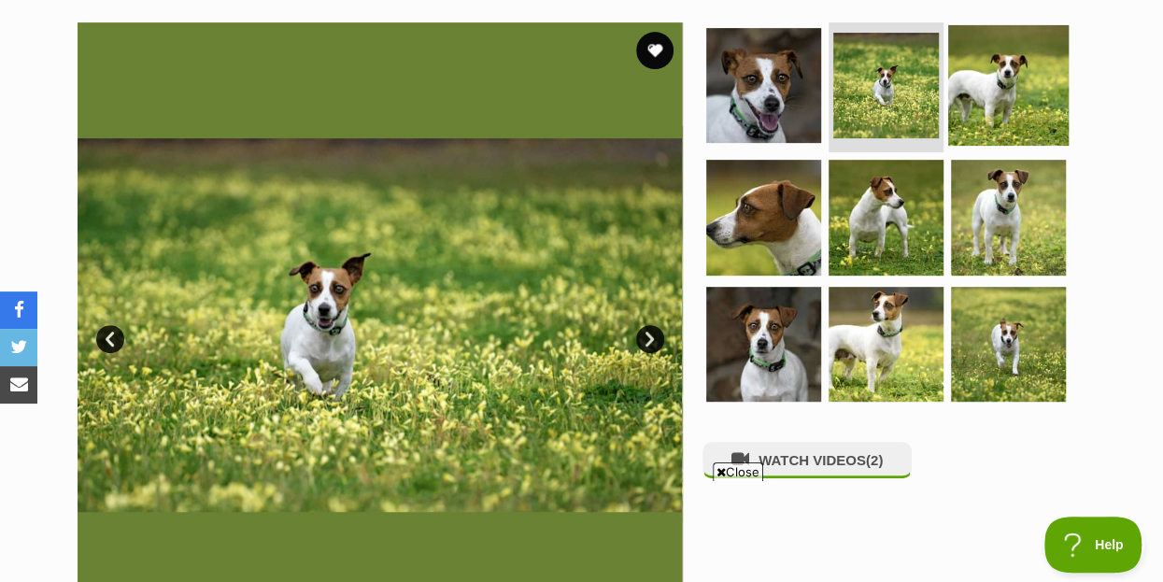
click at [1012, 40] on img at bounding box center [1008, 84] width 121 height 121
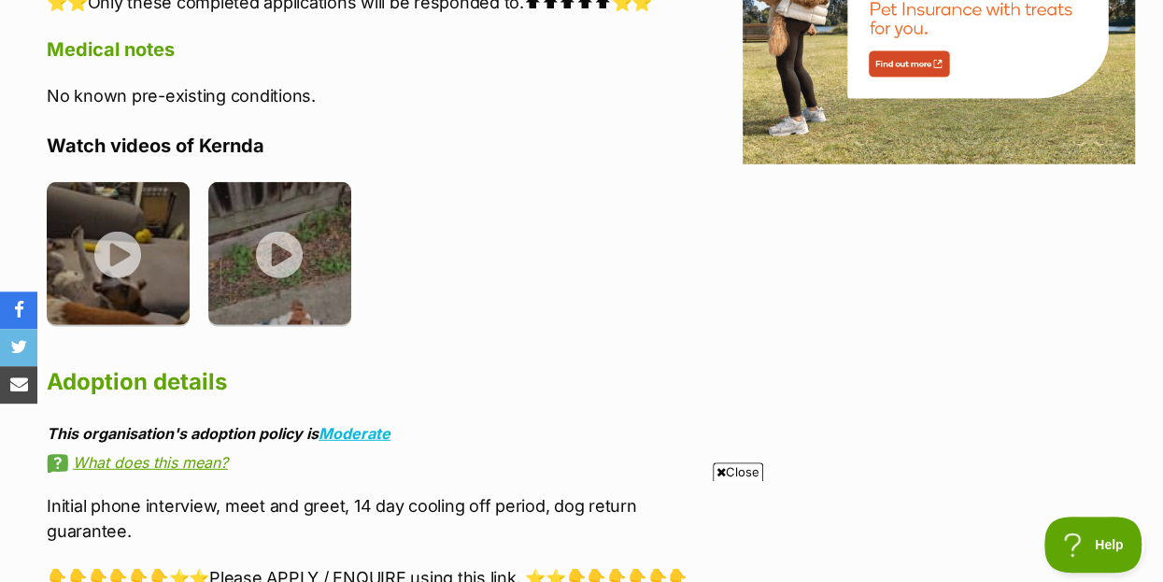
scroll to position [2623, 0]
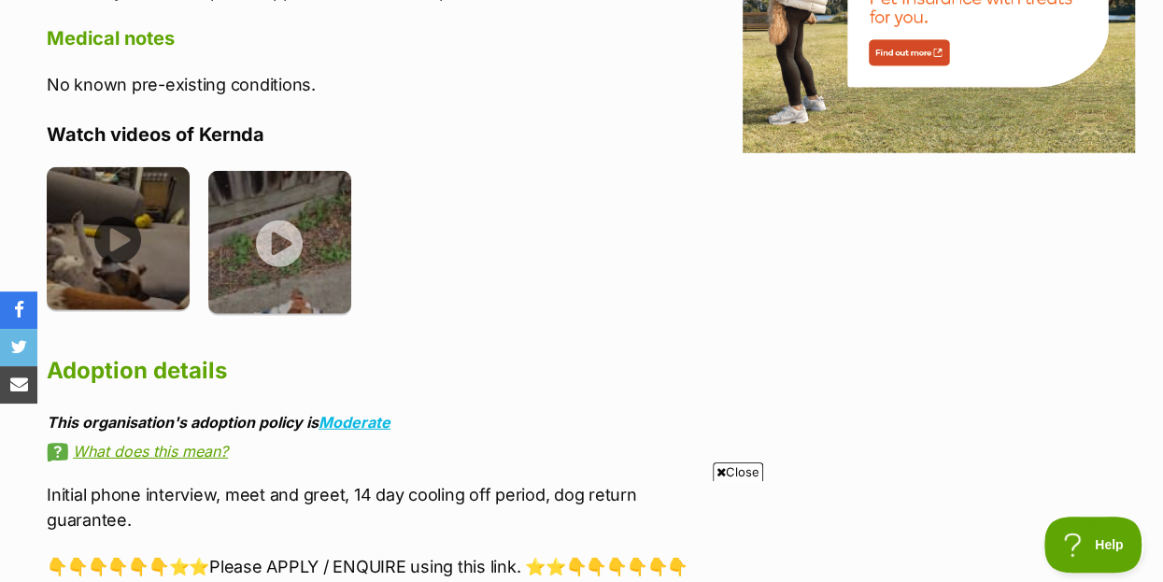
click at [118, 179] on img at bounding box center [118, 238] width 143 height 143
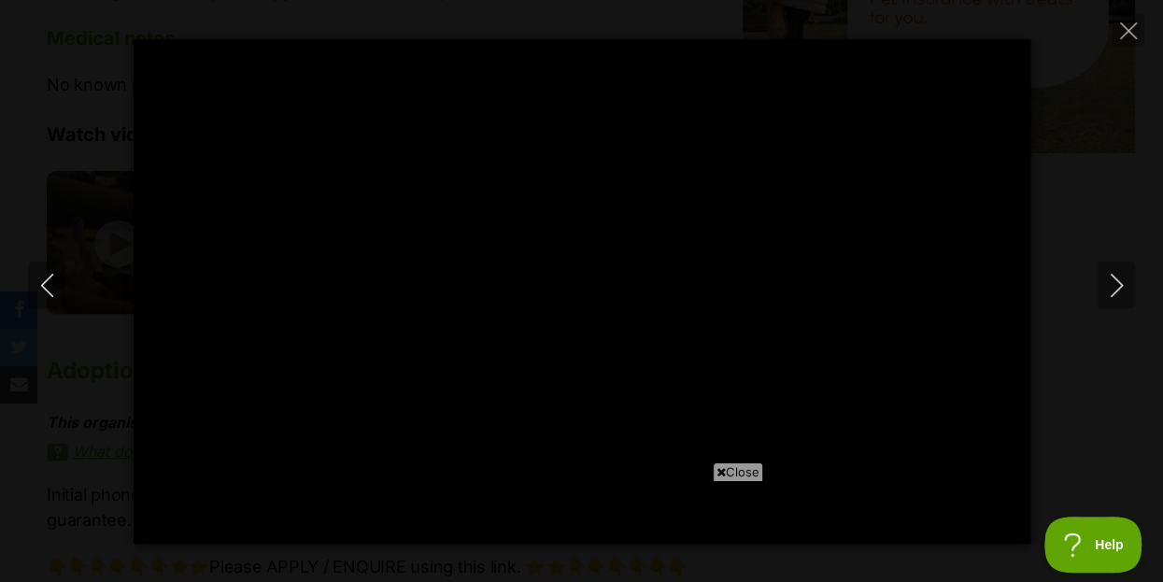
type input "100.00"
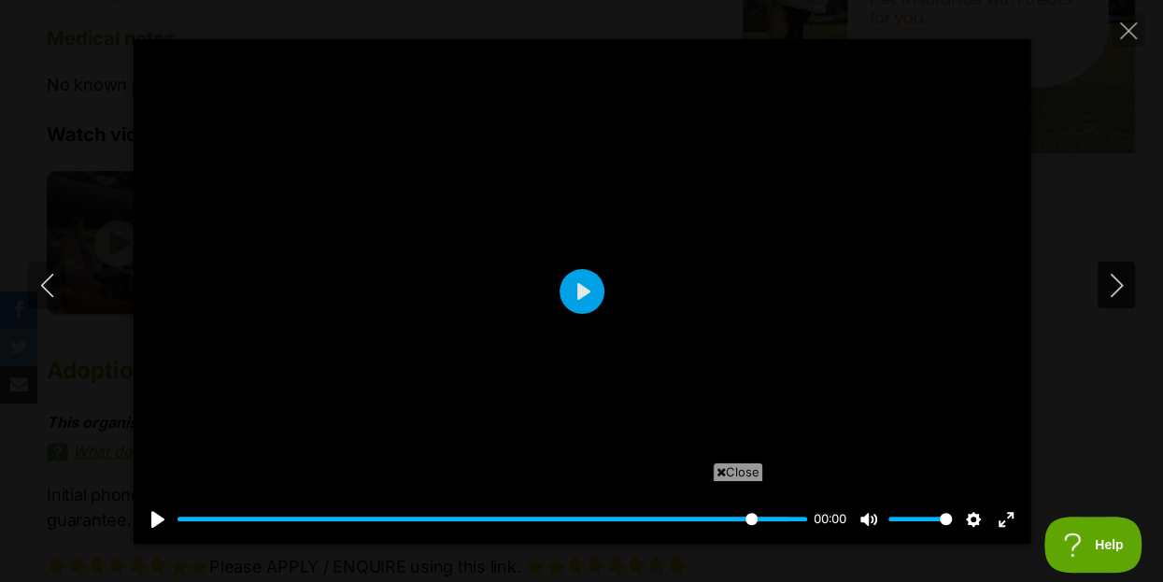
click at [1113, 286] on icon "Next" at bounding box center [1116, 285] width 23 height 23
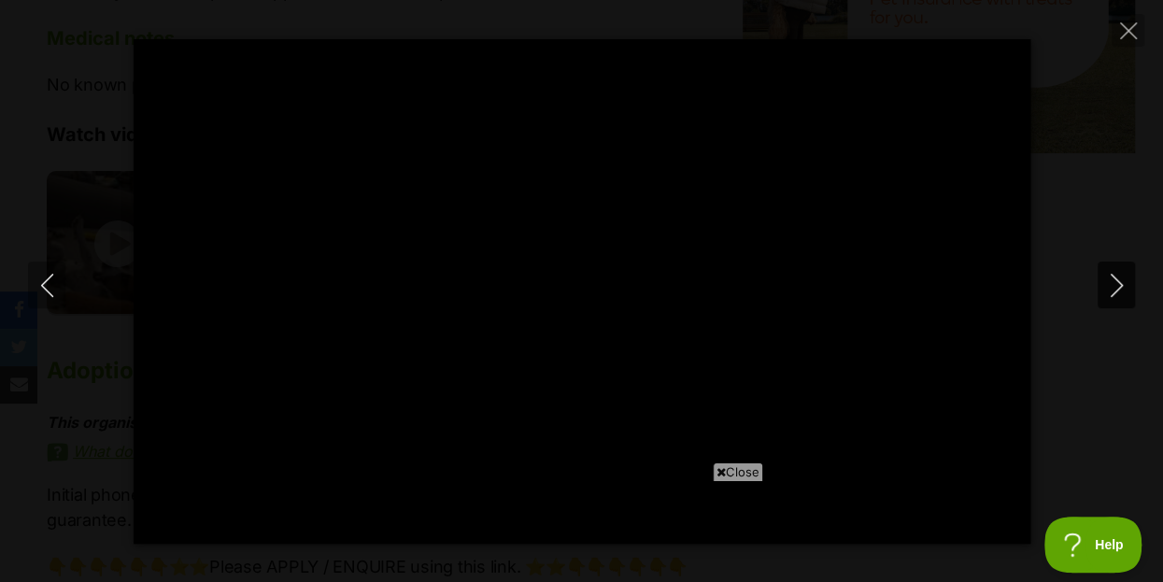
type input "100.00"
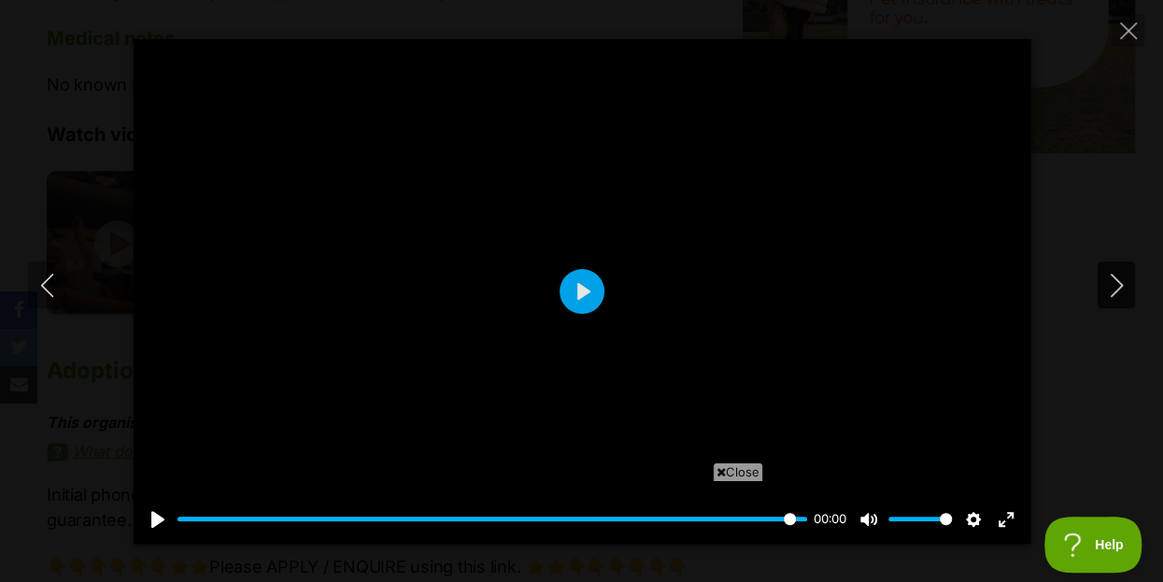
click at [1118, 294] on icon "Next" at bounding box center [1116, 285] width 23 height 23
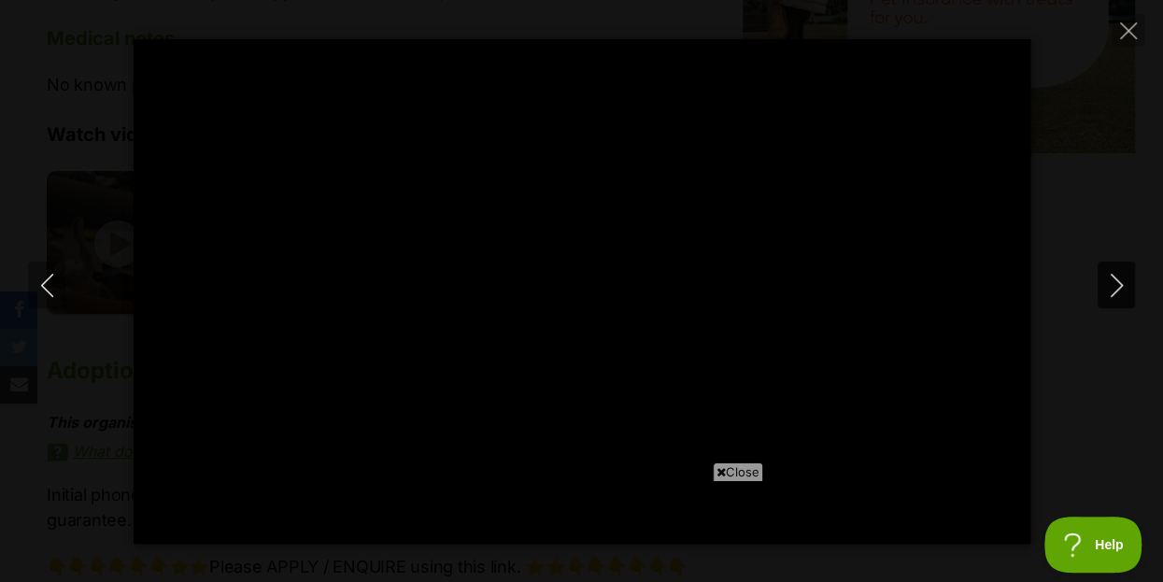
type input "100.00"
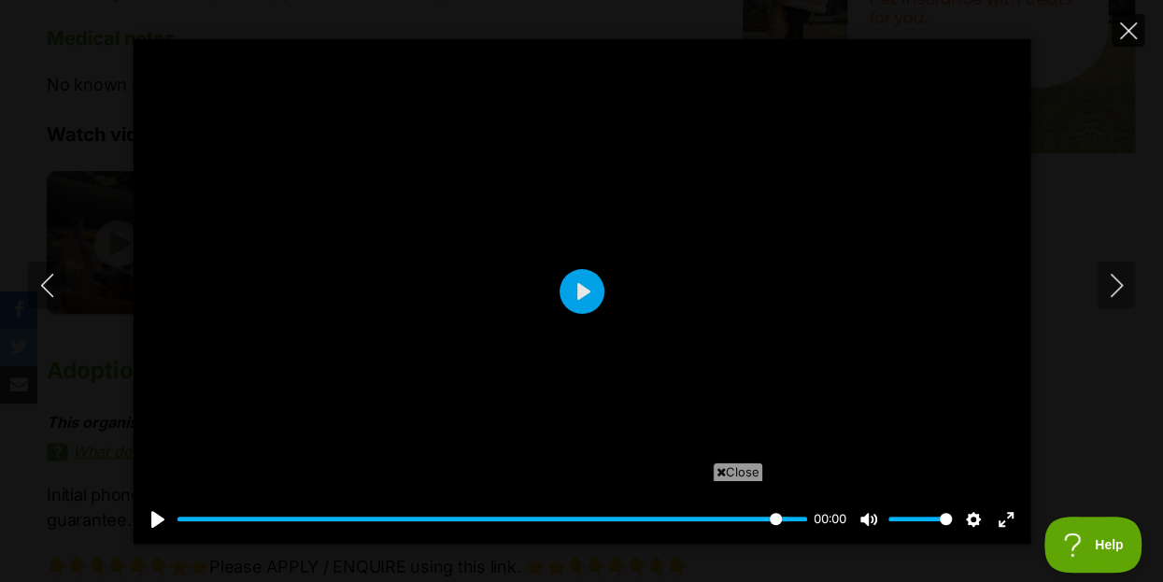
click at [1122, 32] on icon "Close" at bounding box center [1128, 30] width 17 height 17
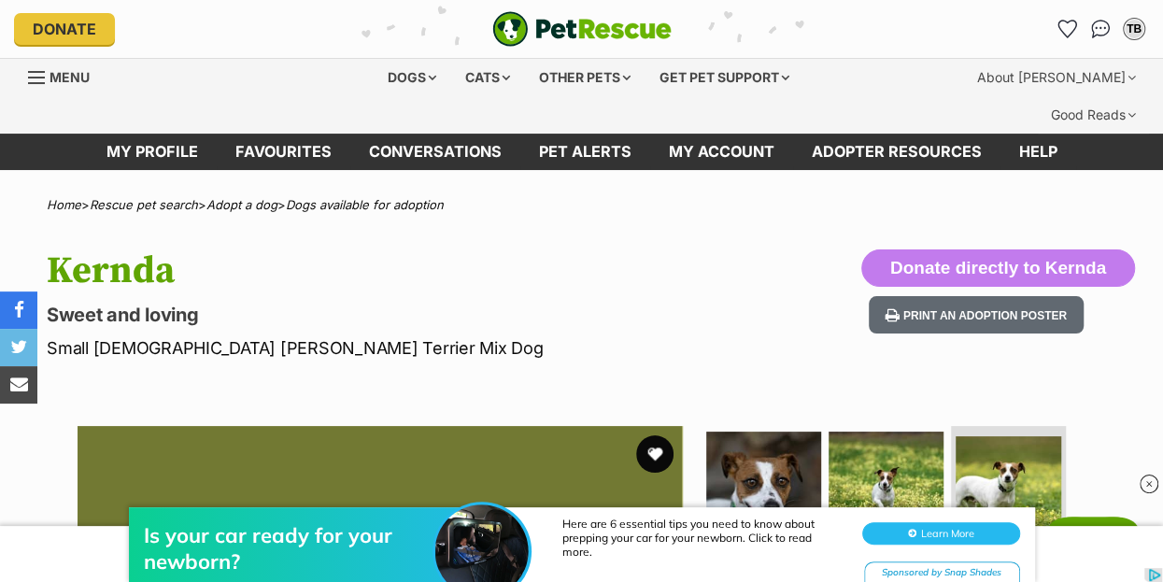
scroll to position [0, 0]
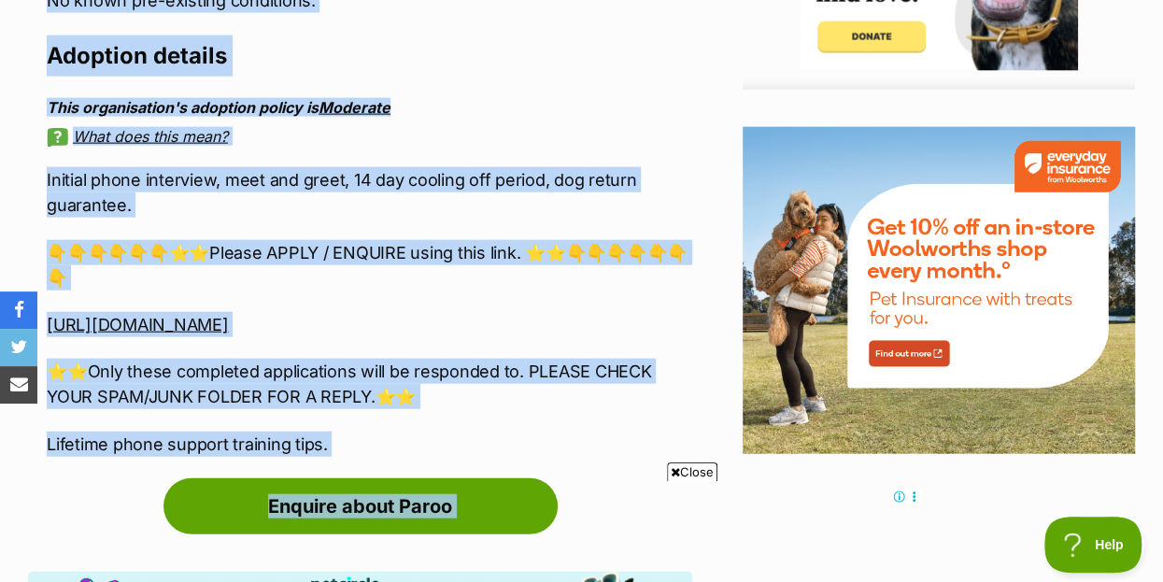
scroll to position [2310, 0]
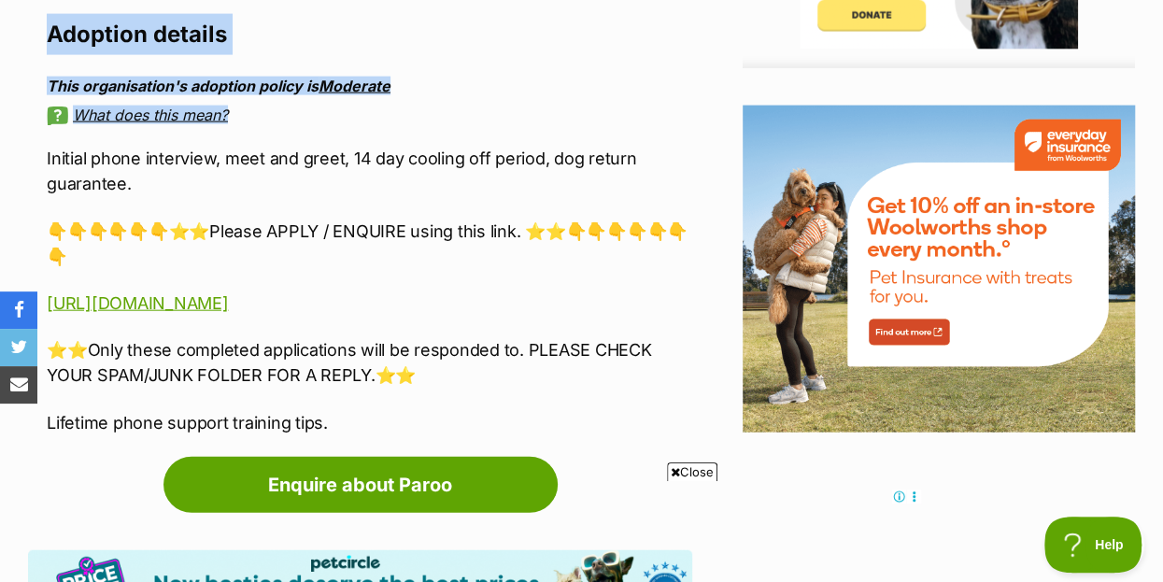
drag, startPoint x: 50, startPoint y: 64, endPoint x: 453, endPoint y: 64, distance: 403.6
copy div "About Paroo 🏡🐶Seeking Forever Home🐶🏡 Name: Paroo Breed: Jack Russel Terrier x F…"
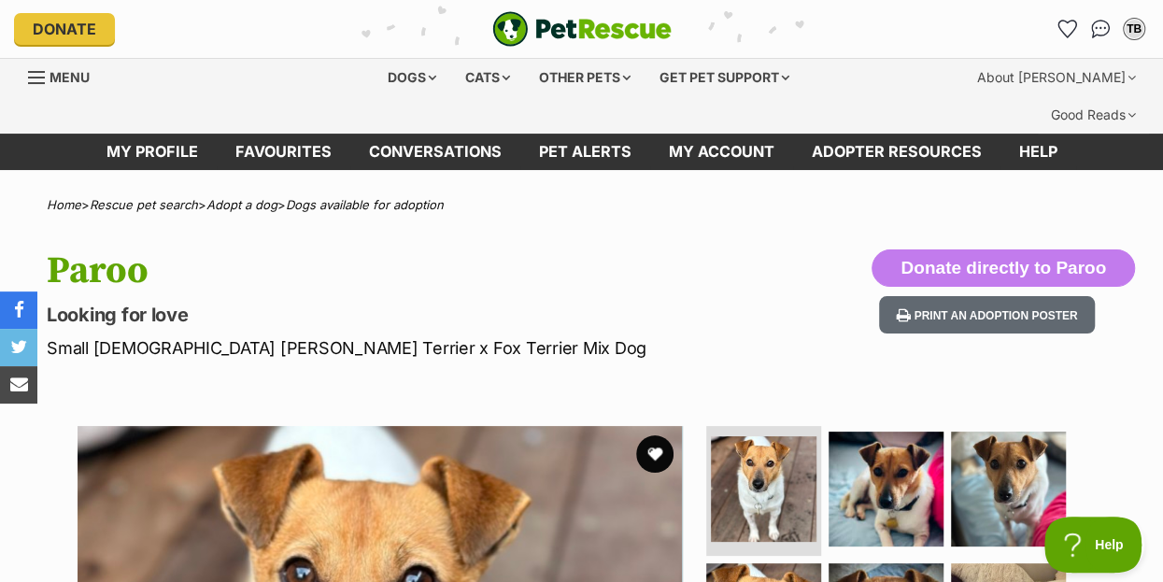
scroll to position [0, 0]
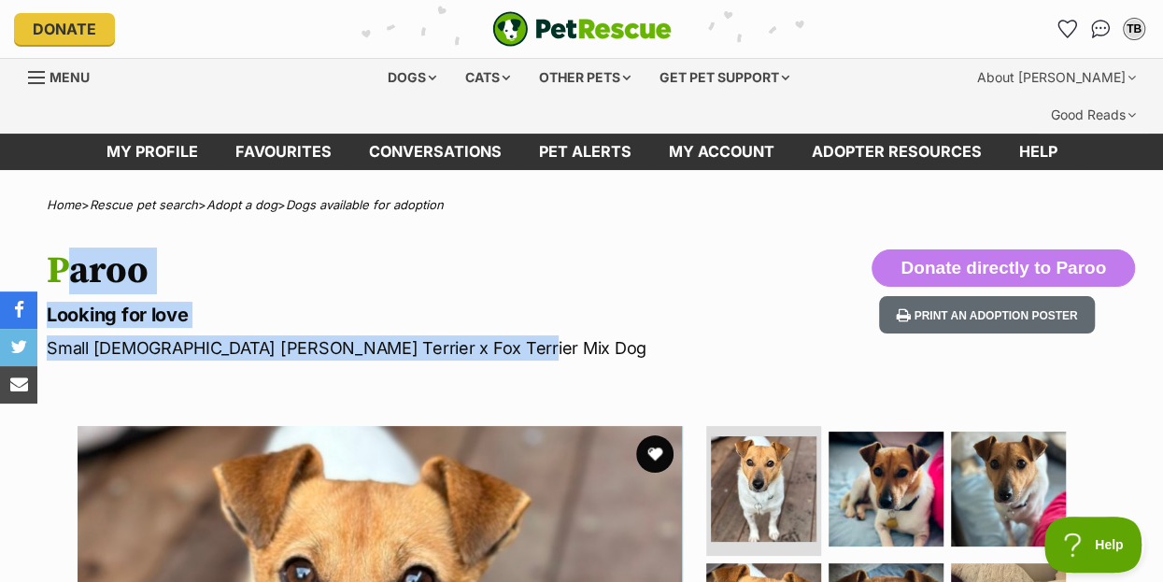
drag, startPoint x: 494, startPoint y: 308, endPoint x: 34, endPoint y: 226, distance: 467.8
click at [17, 249] on div "Paroo Looking for love Small Female Jack Russell Terrier x Fox Terrier Mix Dog …" at bounding box center [581, 304] width 1163 height 111
copy hgroup "Paroo Looking for love Small Female Jack Russell Terrier x Fox Terrier Mix Dog"
click at [358, 249] on h1 "Paroo" at bounding box center [379, 270] width 664 height 43
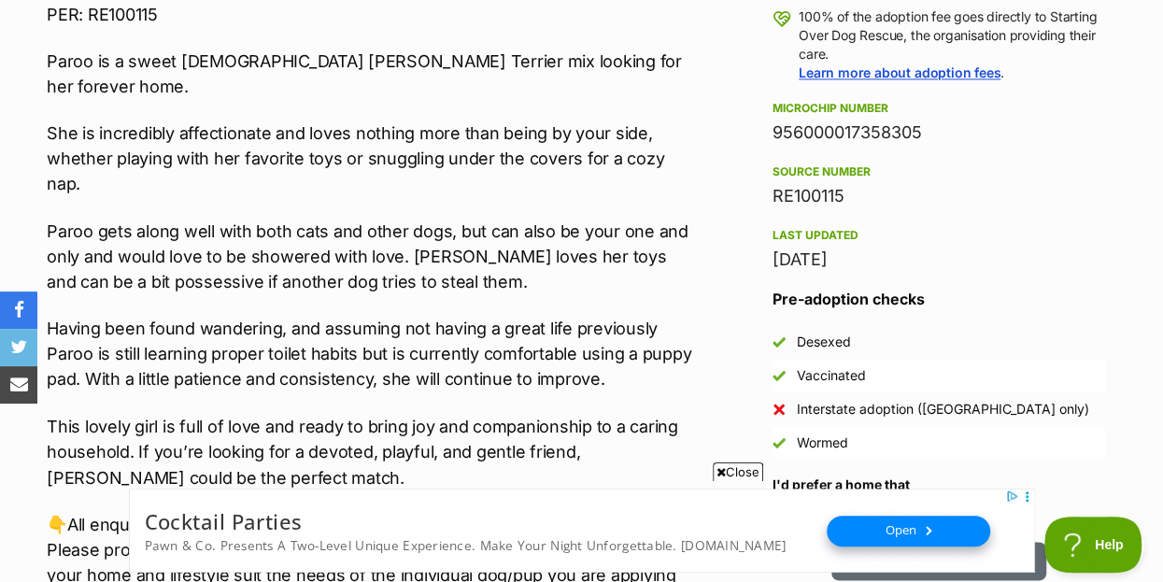
scroll to position [1527, 0]
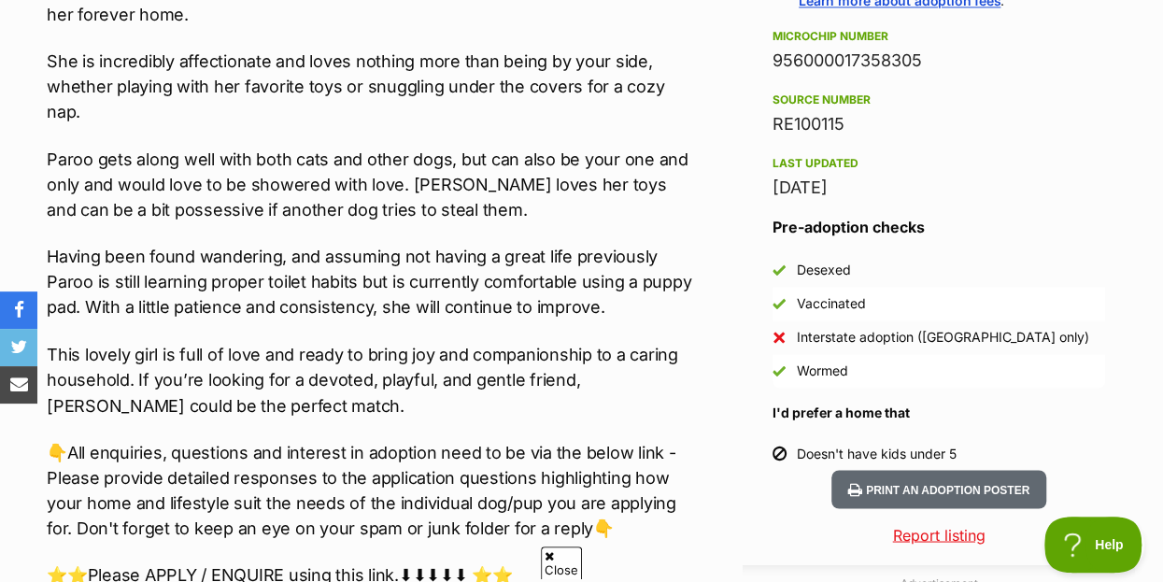
drag, startPoint x: 763, startPoint y: 219, endPoint x: 972, endPoint y: 410, distance: 283.0
click at [972, 410] on aside "Rescue group Starting Over Dog Rescue PetRescue ID 1143901 Location Chirnside P…" at bounding box center [939, 52] width 392 height 835
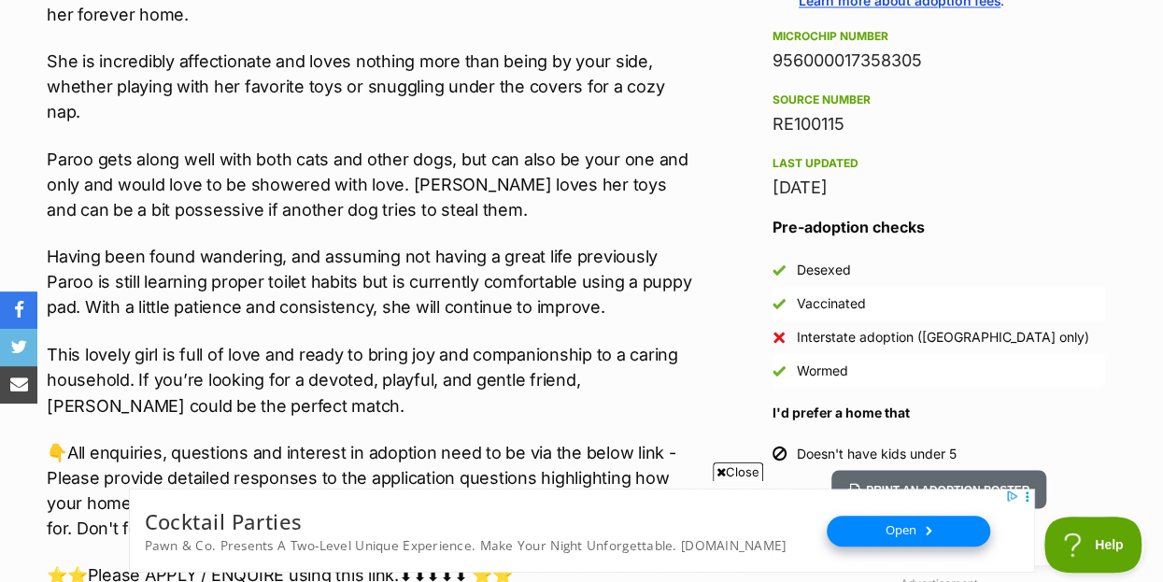
scroll to position [0, 0]
copy aside "Rescue group Starting Over Dog Rescue PetRescue ID 1143901 Location Chirnside P…"
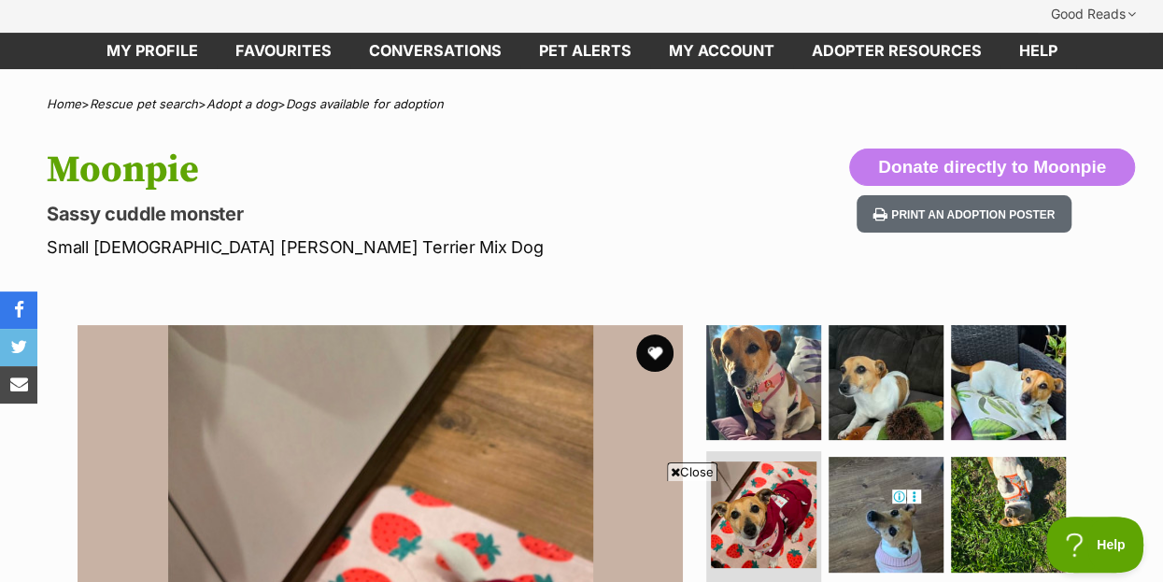
scroll to position [101, 0]
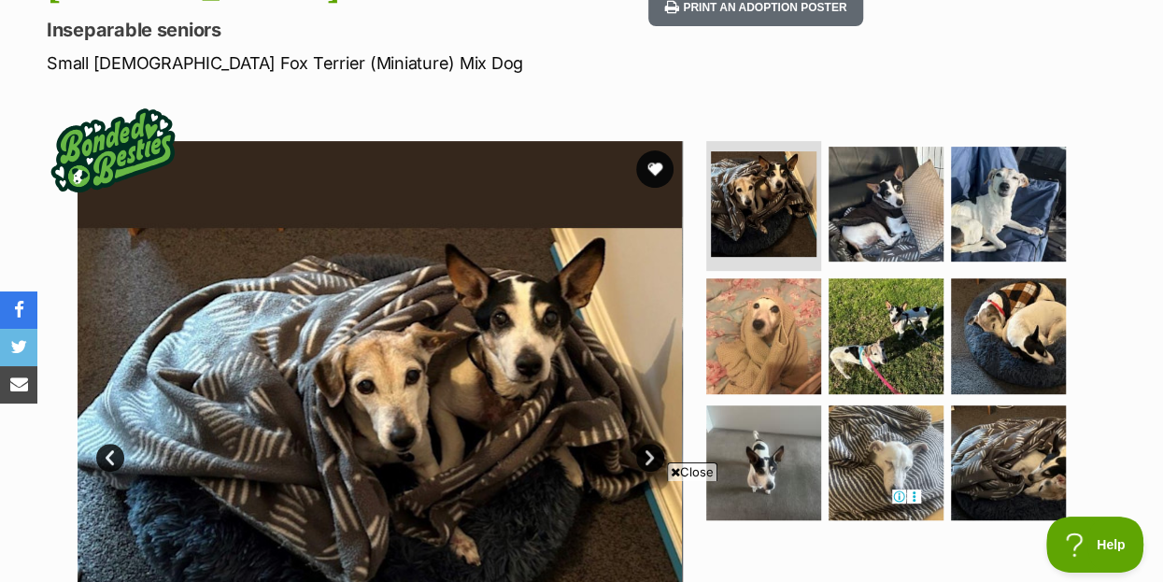
scroll to position [202, 0]
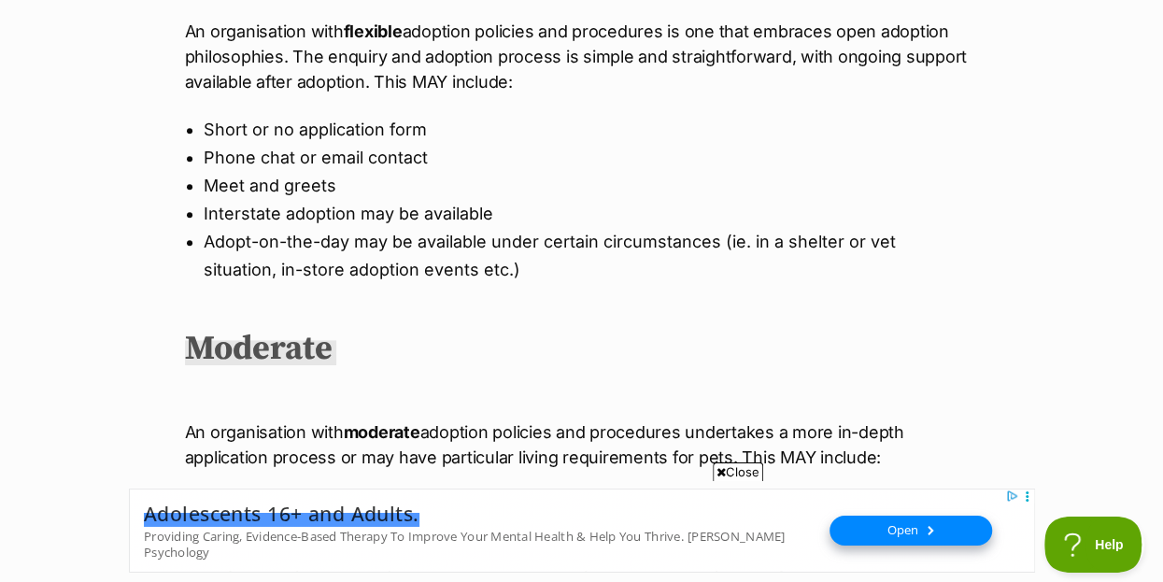
scroll to position [706, 0]
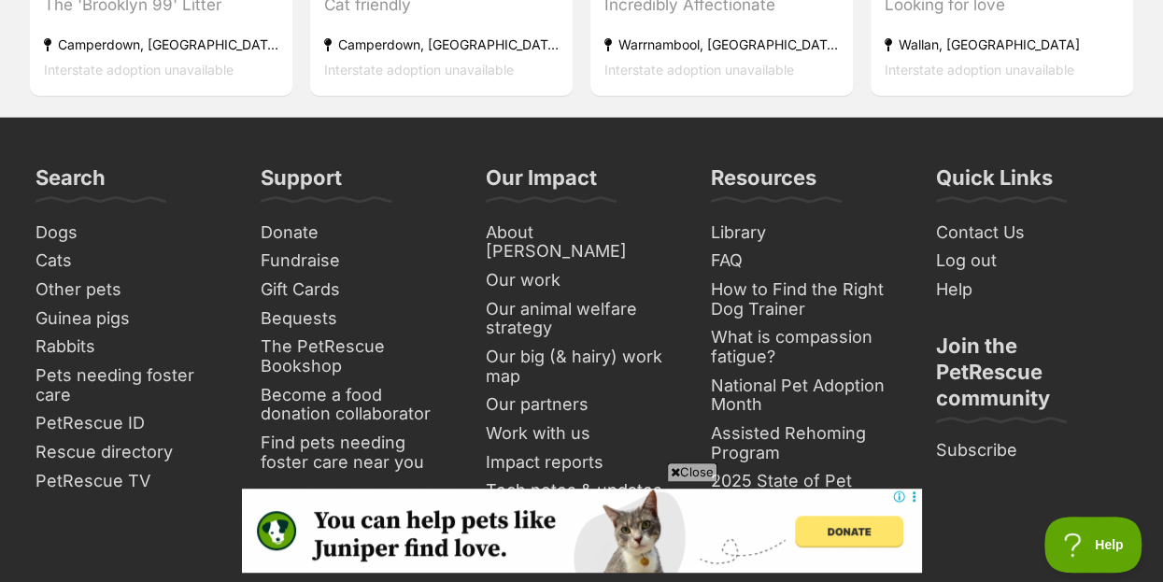
scroll to position [2642, 0]
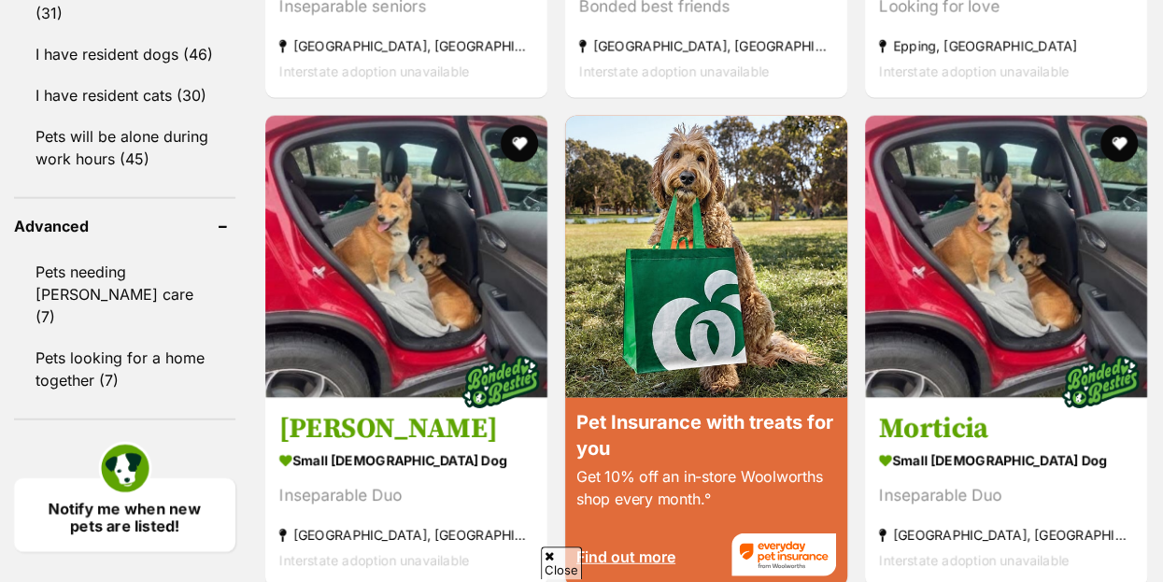
scroll to position [729, 0]
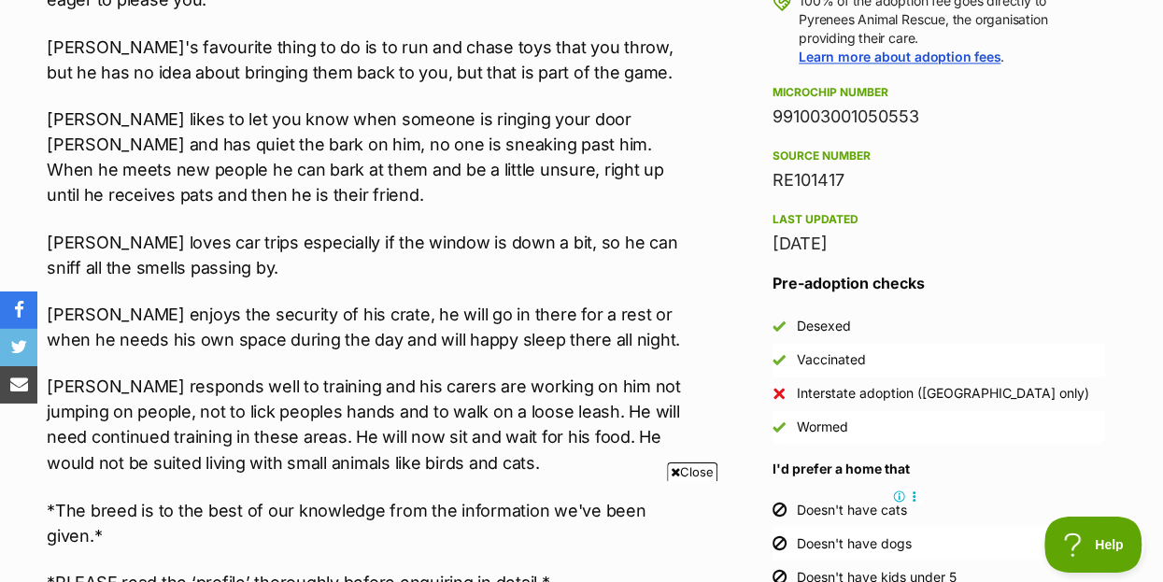
scroll to position [1508, 0]
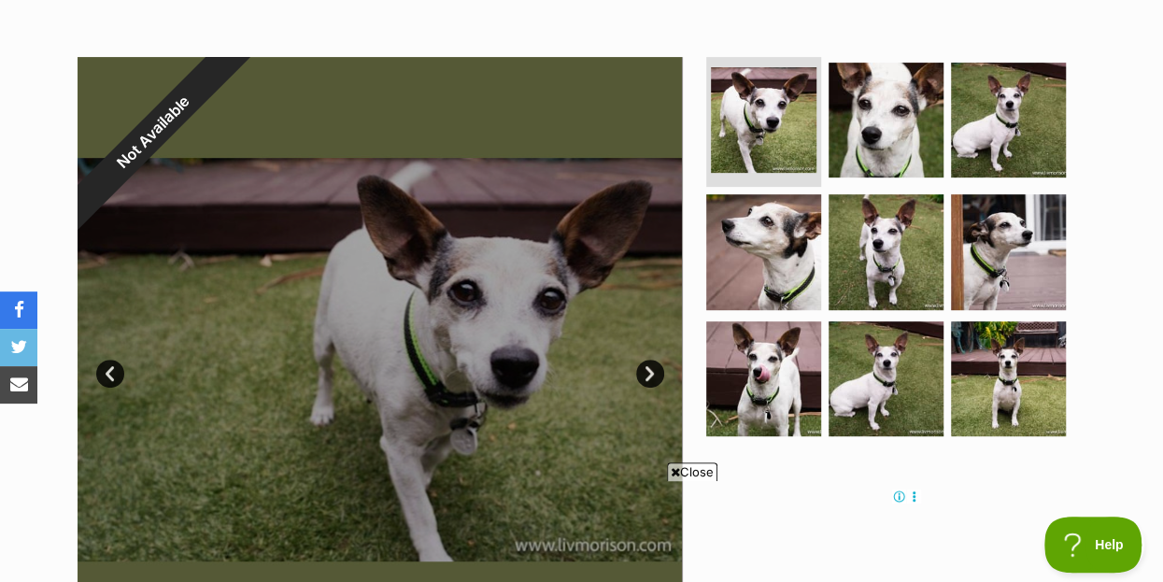
scroll to position [414, 0]
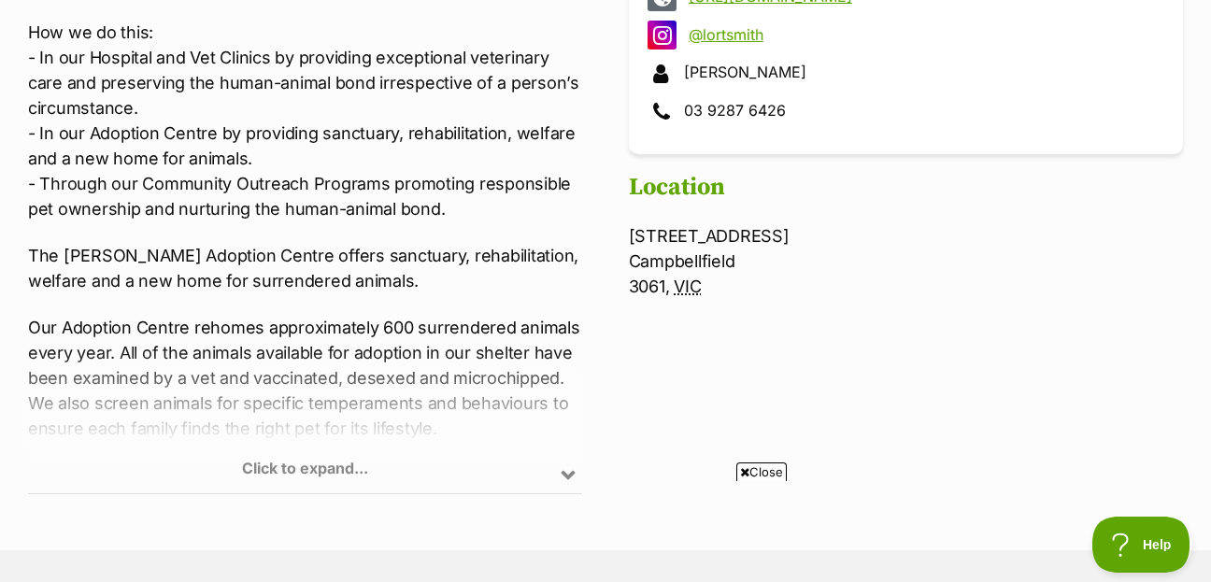
scroll to position [1009, 0]
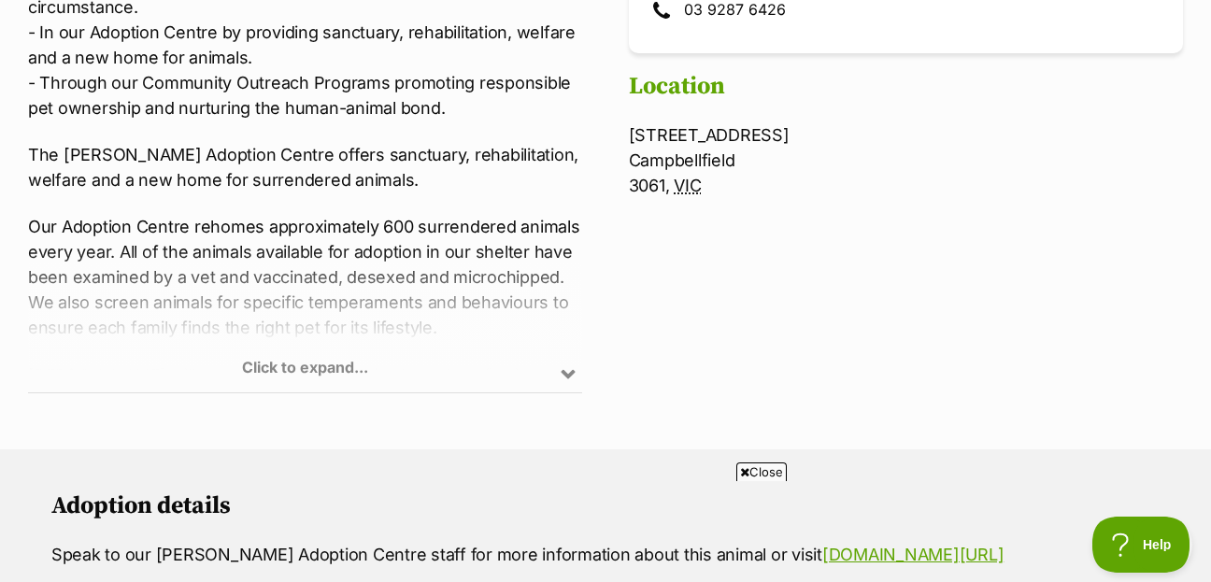
click at [346, 316] on div "Click to expand..." at bounding box center [305, 320] width 554 height 146
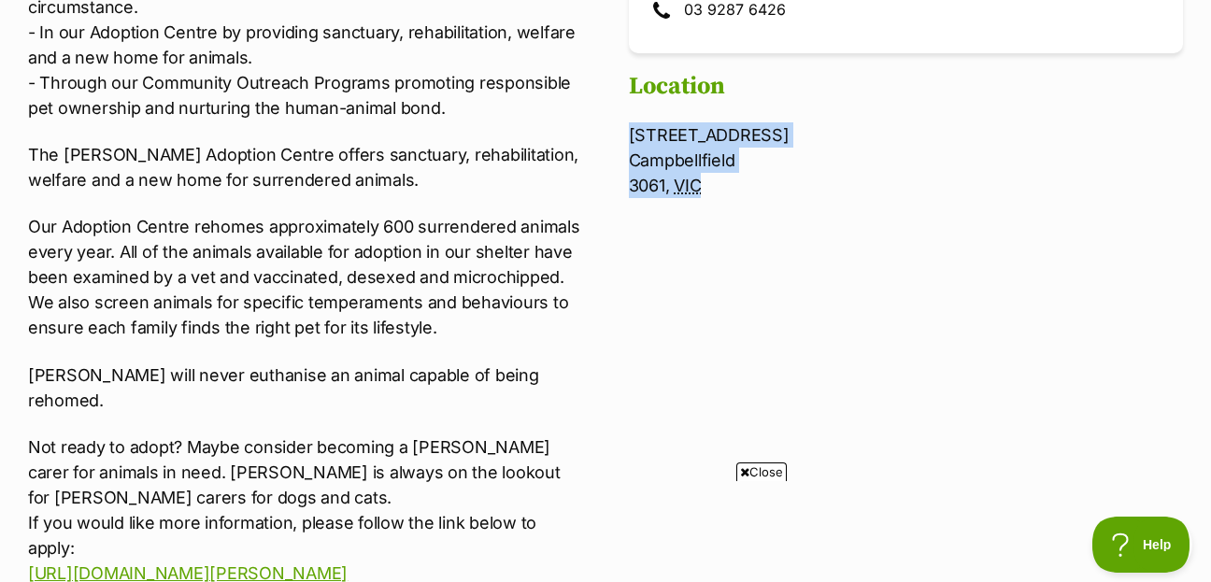
drag, startPoint x: 723, startPoint y: 143, endPoint x: 627, endPoint y: 83, distance: 113.3
click at [627, 83] on section "Facebook @LortSmith http://www.lortsmith.com @lortsmith Lort Smith 03 9287 6426…" at bounding box center [605, 212] width 1155 height 871
copy p "25-35 Berwick Road Campbellfield 3061, VIC"
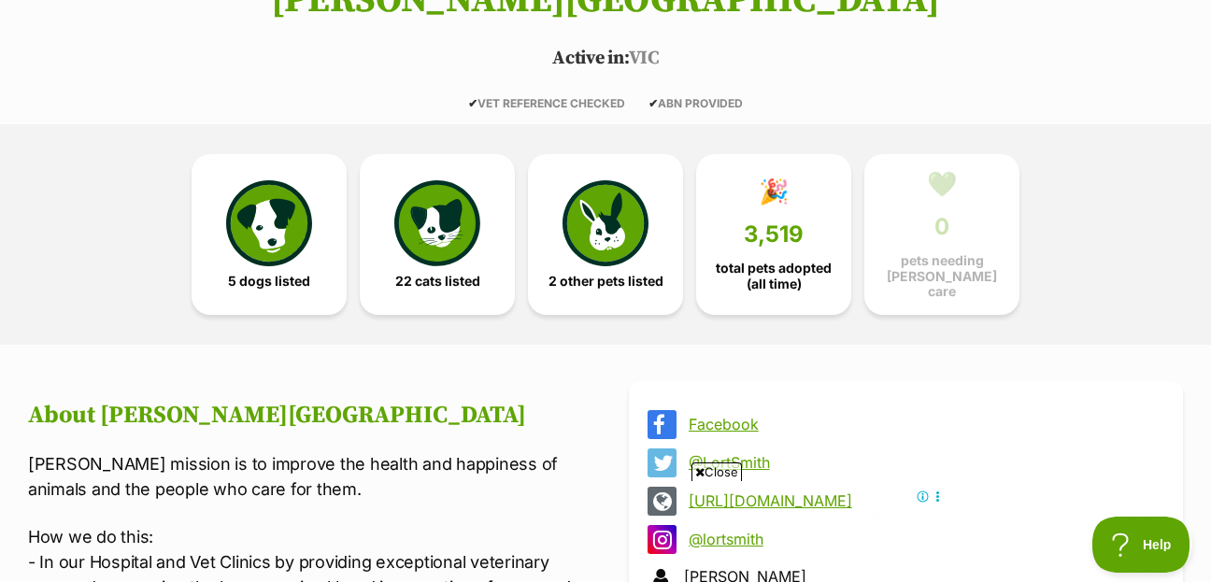
scroll to position [0, 0]
